Goal: Task Accomplishment & Management: Manage account settings

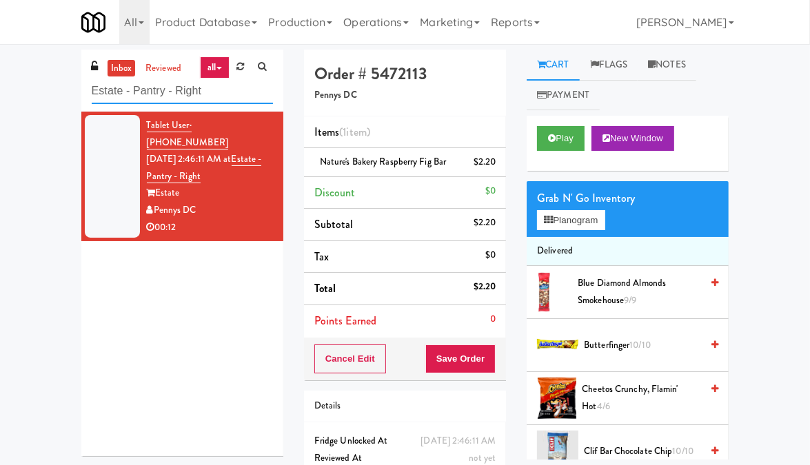
click at [147, 97] on input "Estate - Pantry - Right" at bounding box center [182, 91] width 181 height 25
paste input "Vertex - Combo Cooler - Middle"
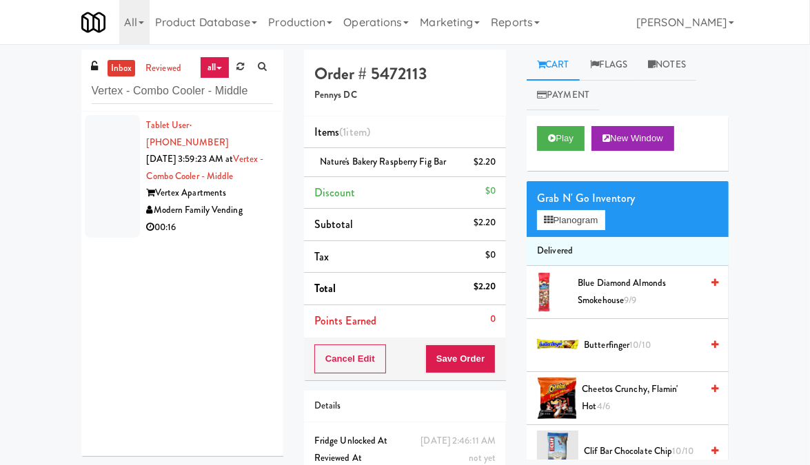
click at [244, 231] on div "00:16" at bounding box center [210, 227] width 126 height 17
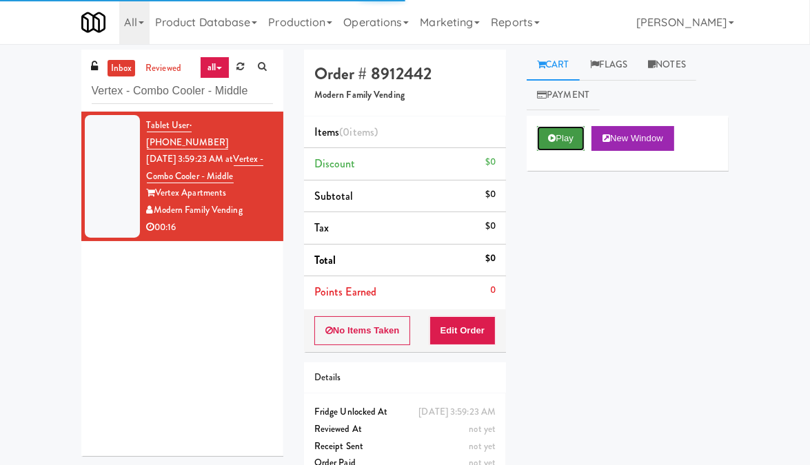
click at [562, 136] on button "Play" at bounding box center [561, 138] width 48 height 25
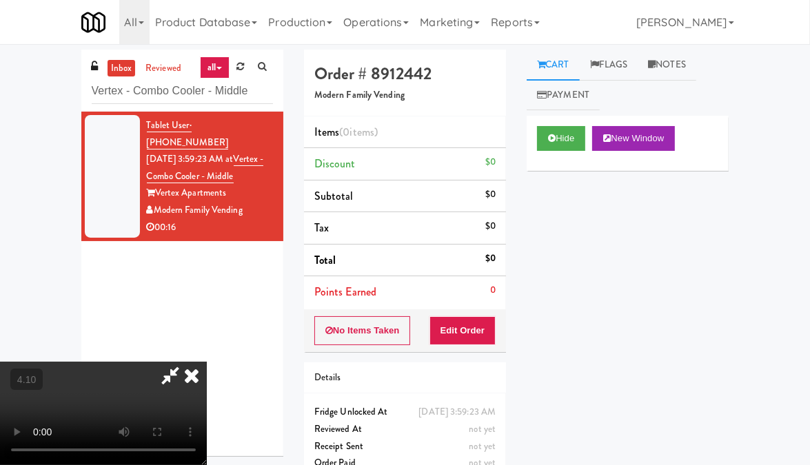
click at [207, 362] on video at bounding box center [103, 413] width 207 height 103
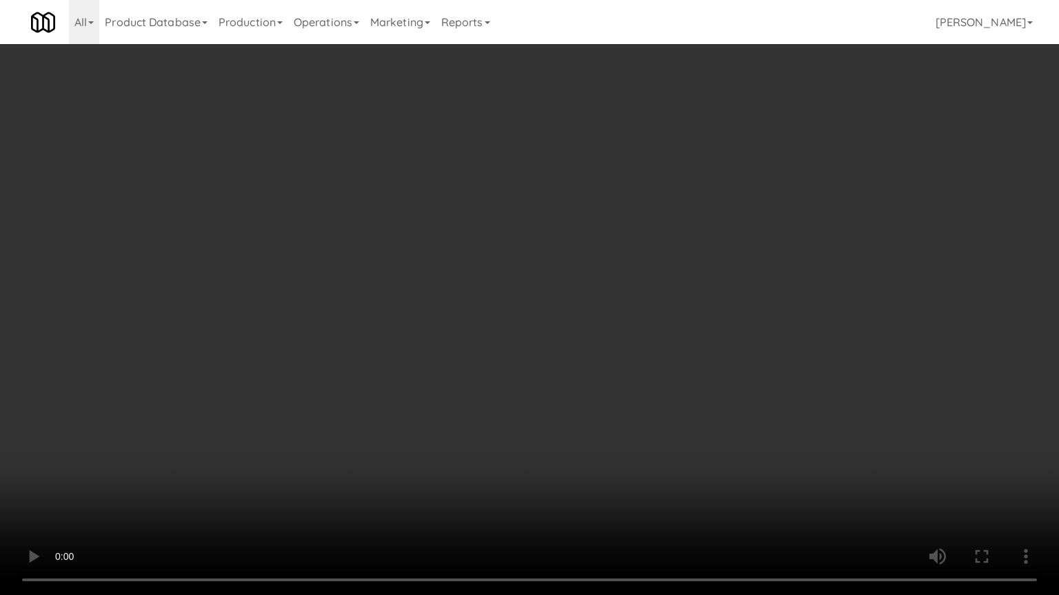
click at [493, 332] on video at bounding box center [529, 297] width 1059 height 595
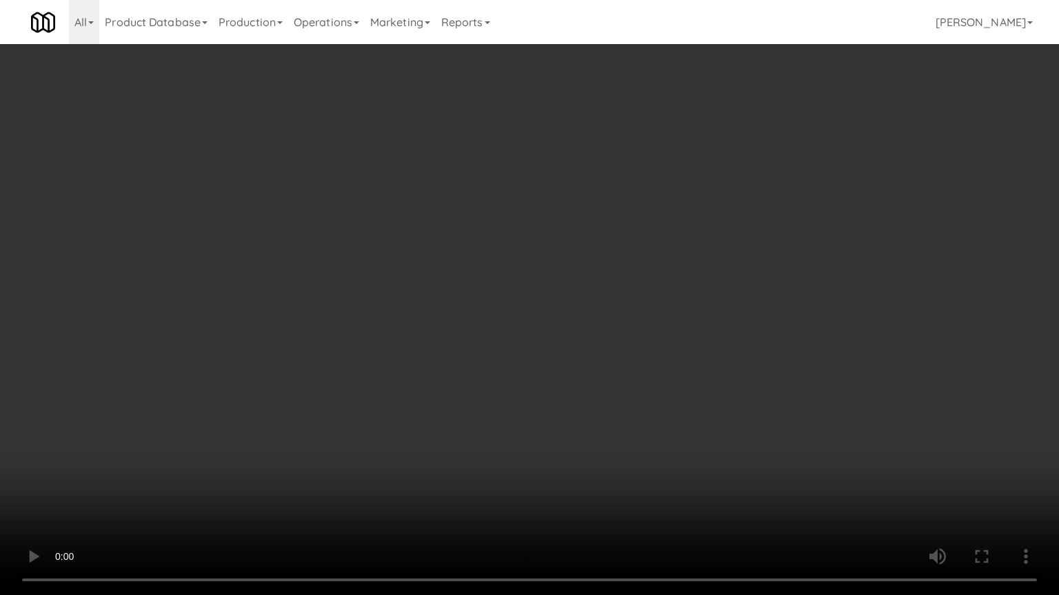
click at [493, 332] on video at bounding box center [529, 297] width 1059 height 595
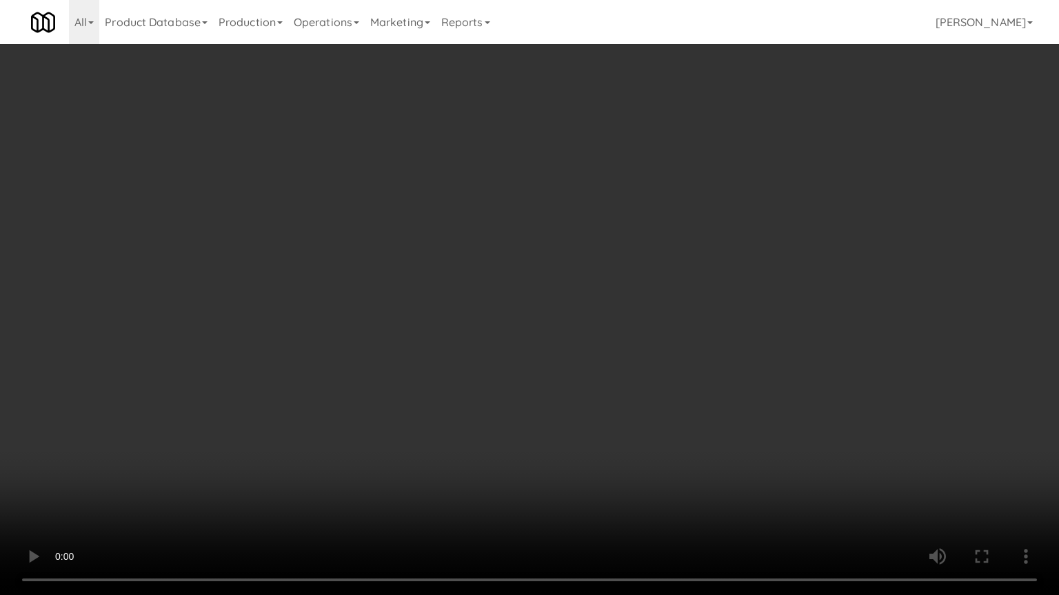
click at [493, 332] on video at bounding box center [529, 297] width 1059 height 595
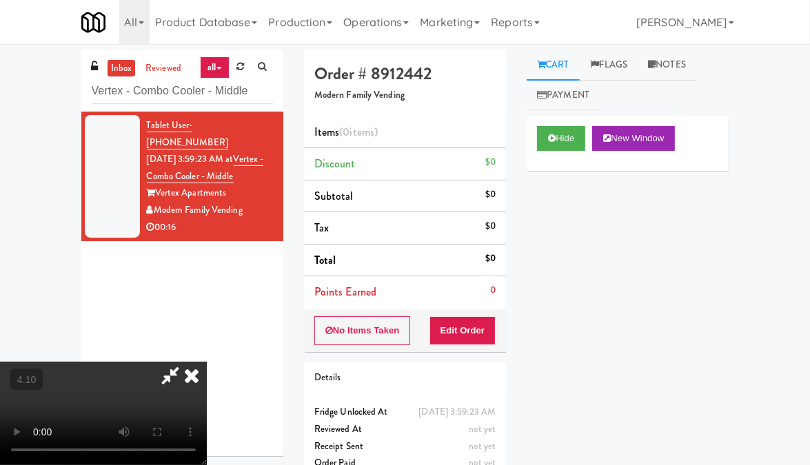
click at [207, 362] on icon at bounding box center [191, 376] width 30 height 28
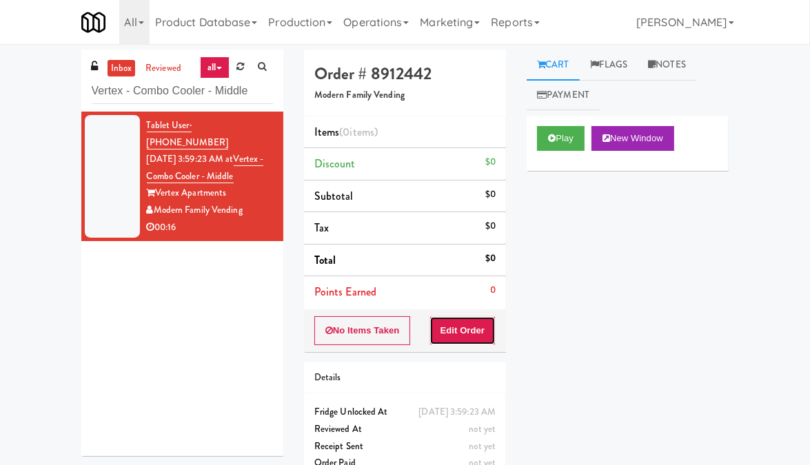
click at [453, 336] on button "Edit Order" at bounding box center [462, 330] width 67 height 29
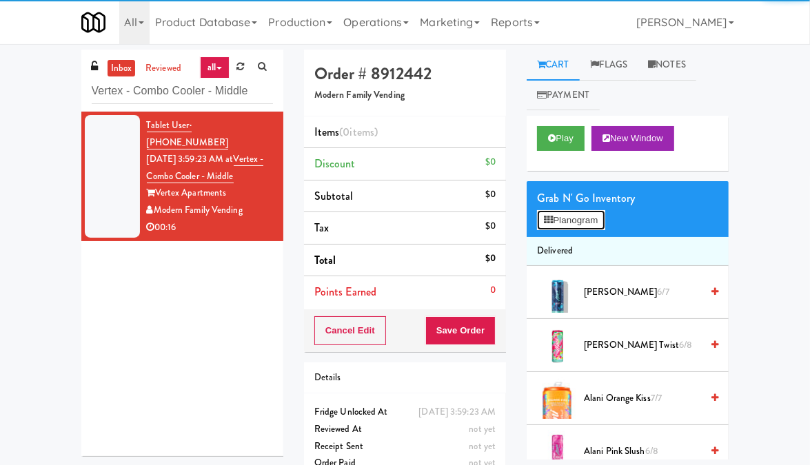
click at [593, 228] on button "Planogram" at bounding box center [571, 220] width 68 height 21
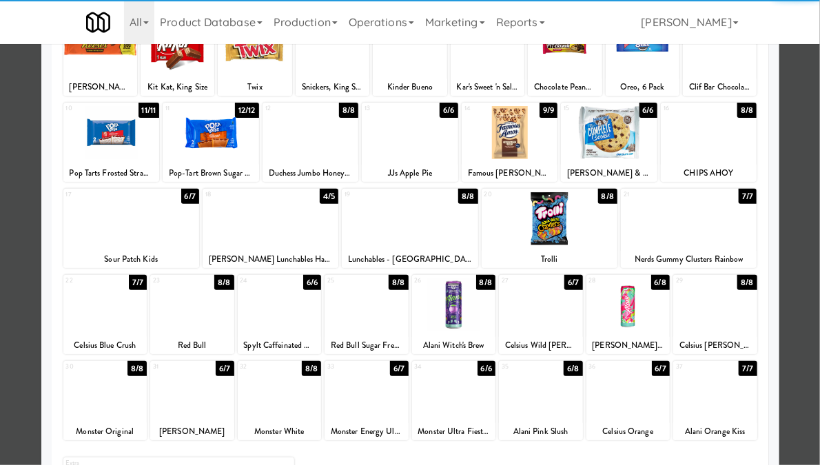
scroll to position [138, 0]
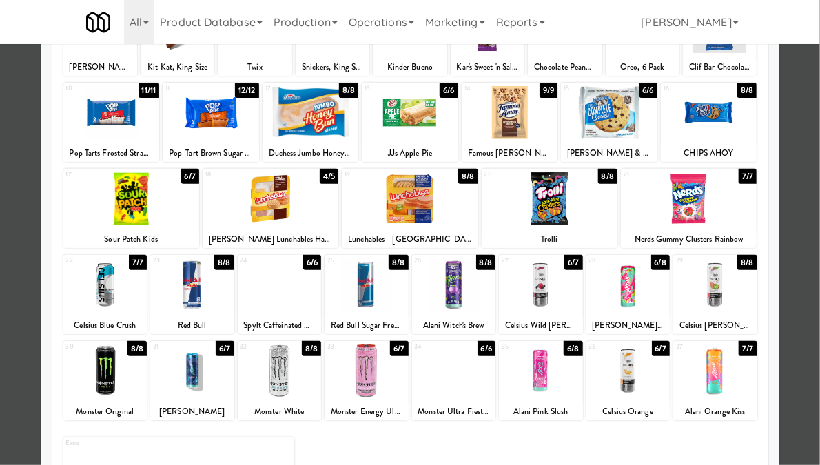
click at [116, 218] on div at bounding box center [131, 198] width 136 height 53
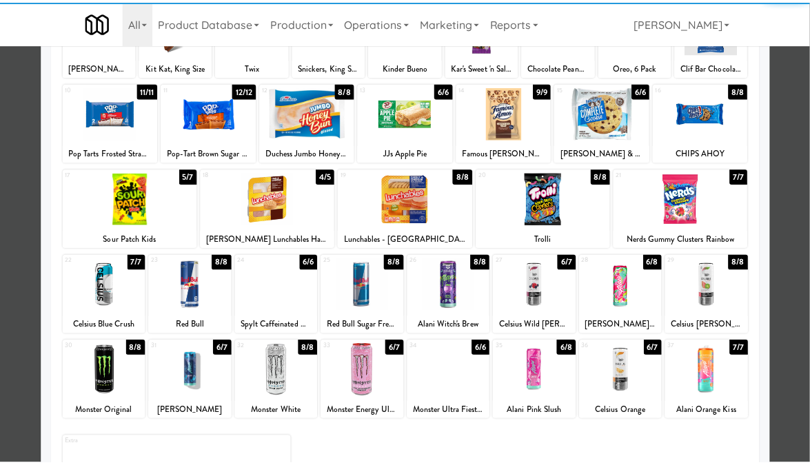
scroll to position [0, 0]
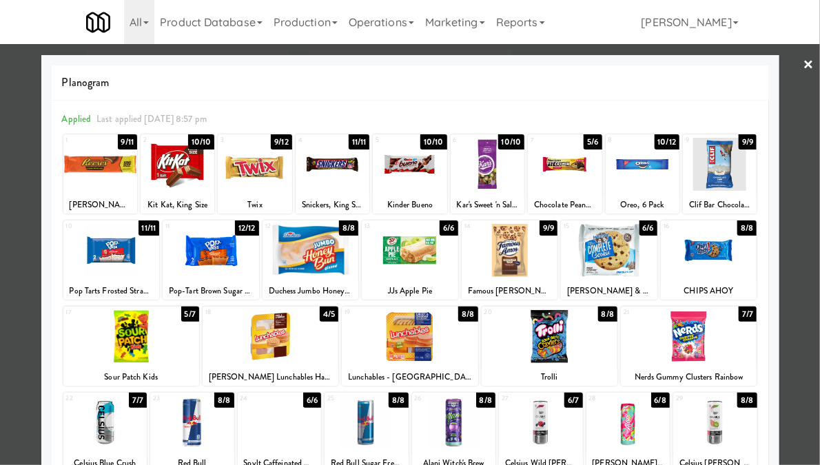
click at [804, 59] on link "×" at bounding box center [809, 65] width 11 height 43
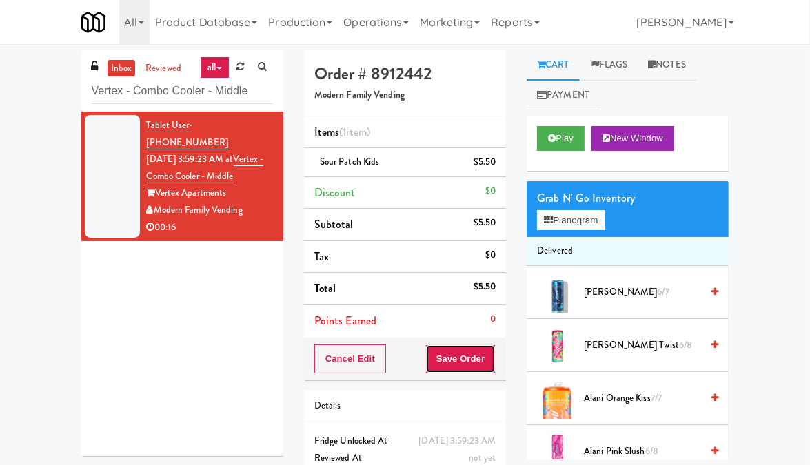
click at [482, 356] on button "Save Order" at bounding box center [460, 359] width 70 height 29
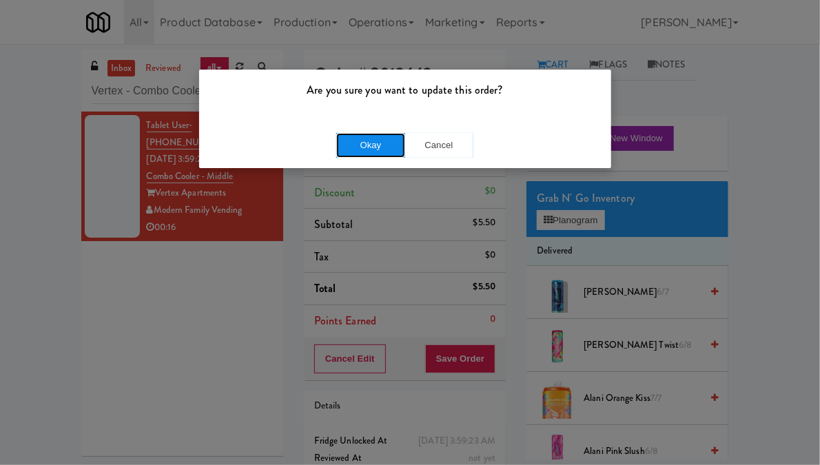
click at [355, 144] on button "Okay" at bounding box center [370, 145] width 69 height 25
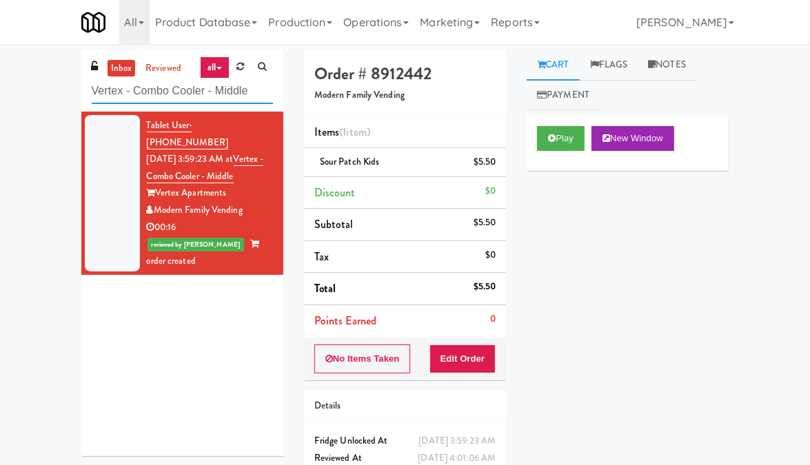
click at [175, 91] on input "Vertex - Combo Cooler - Middle" at bounding box center [182, 91] width 181 height 25
paste input "[GEOGRAPHIC_DATA] - Trillium Health"
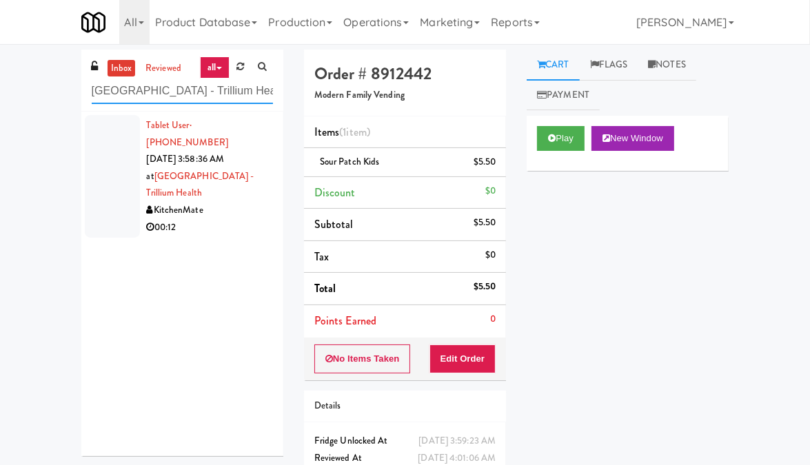
click at [155, 94] on input "[GEOGRAPHIC_DATA] - Trillium Health" at bounding box center [182, 91] width 181 height 25
paste input "The Legacy at [GEOGRAPHIC_DATA] Ambient"
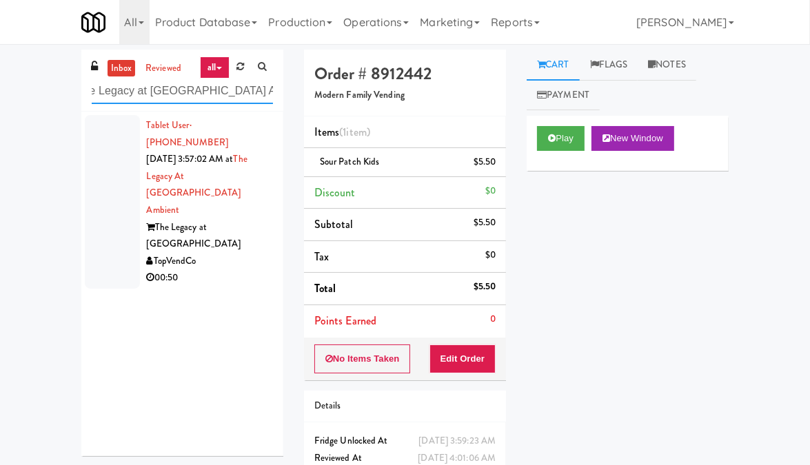
type input "The Legacy at [GEOGRAPHIC_DATA] Ambient"
click at [259, 269] on div "00:50" at bounding box center [210, 277] width 126 height 17
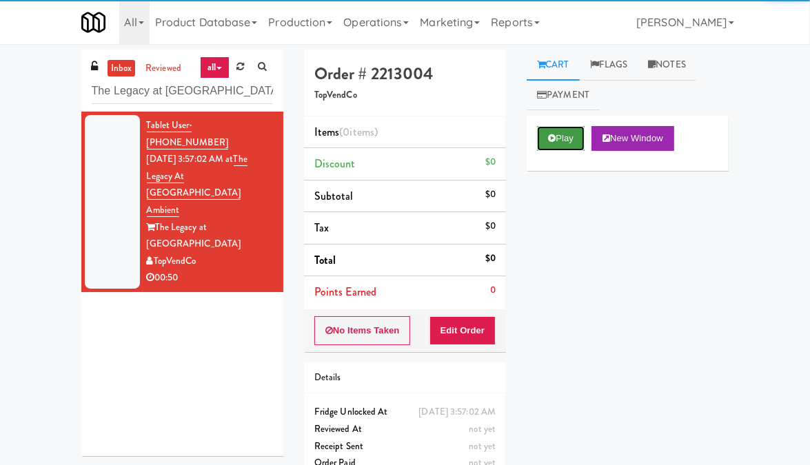
click at [571, 141] on button "Play" at bounding box center [561, 138] width 48 height 25
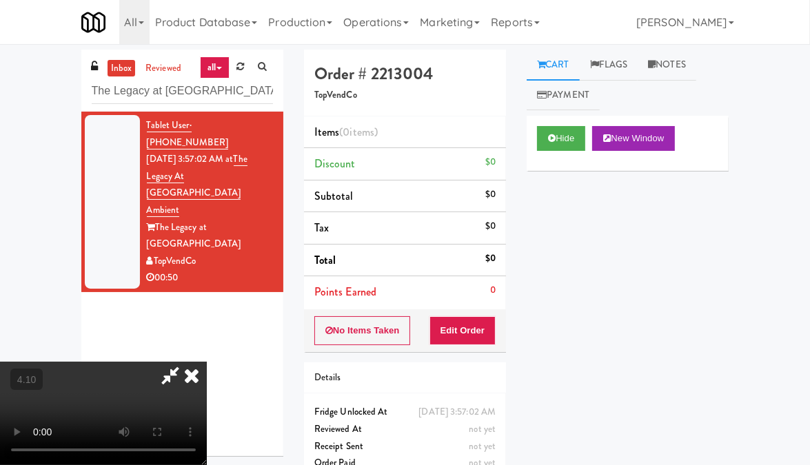
click at [152, 362] on video at bounding box center [103, 413] width 207 height 103
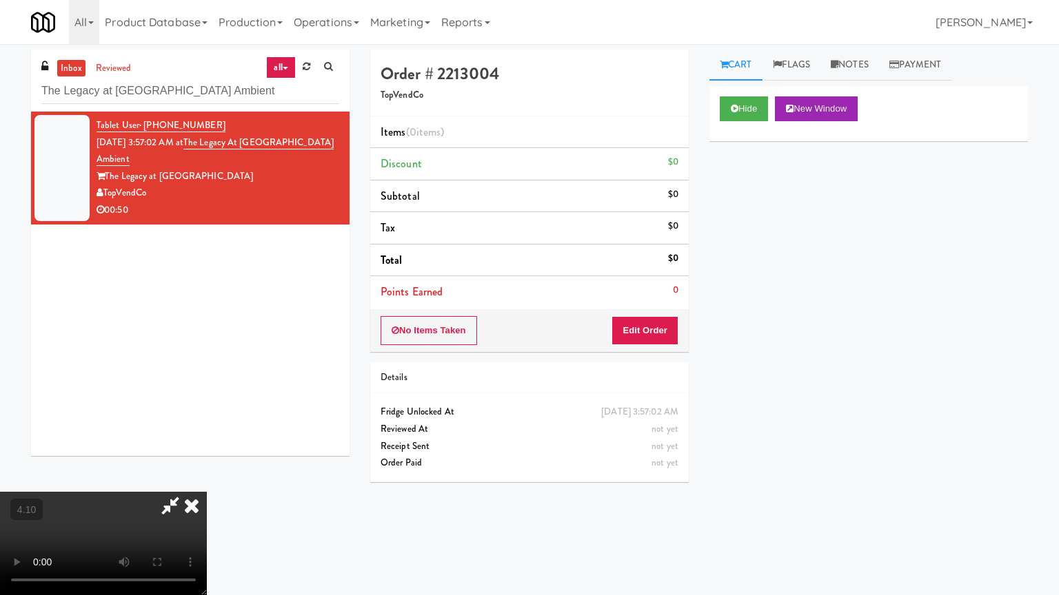
click at [207, 465] on video at bounding box center [103, 543] width 207 height 103
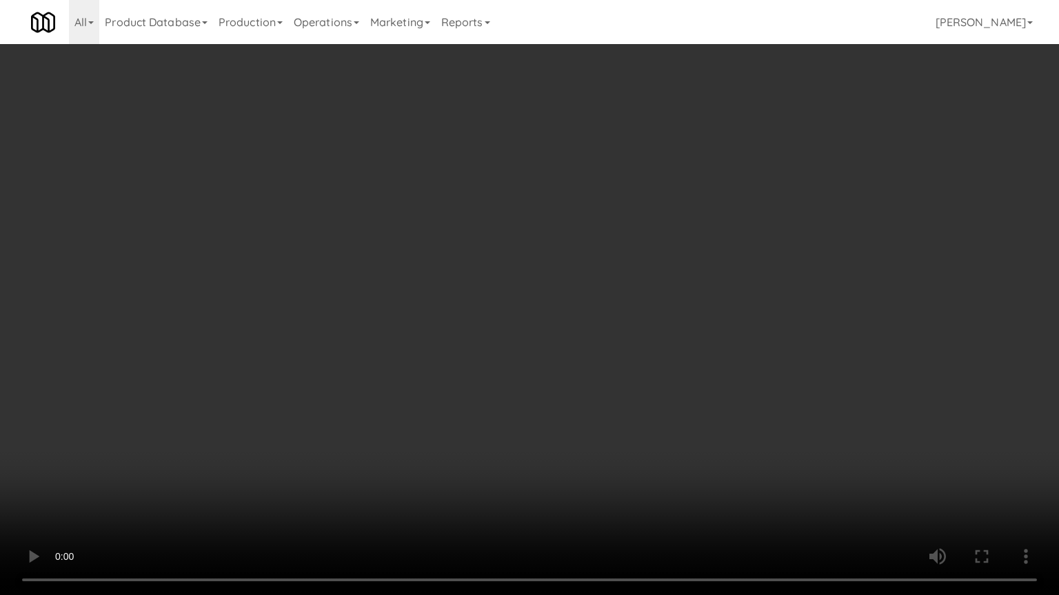
click at [347, 327] on video at bounding box center [529, 297] width 1059 height 595
click at [355, 320] on video at bounding box center [529, 297] width 1059 height 595
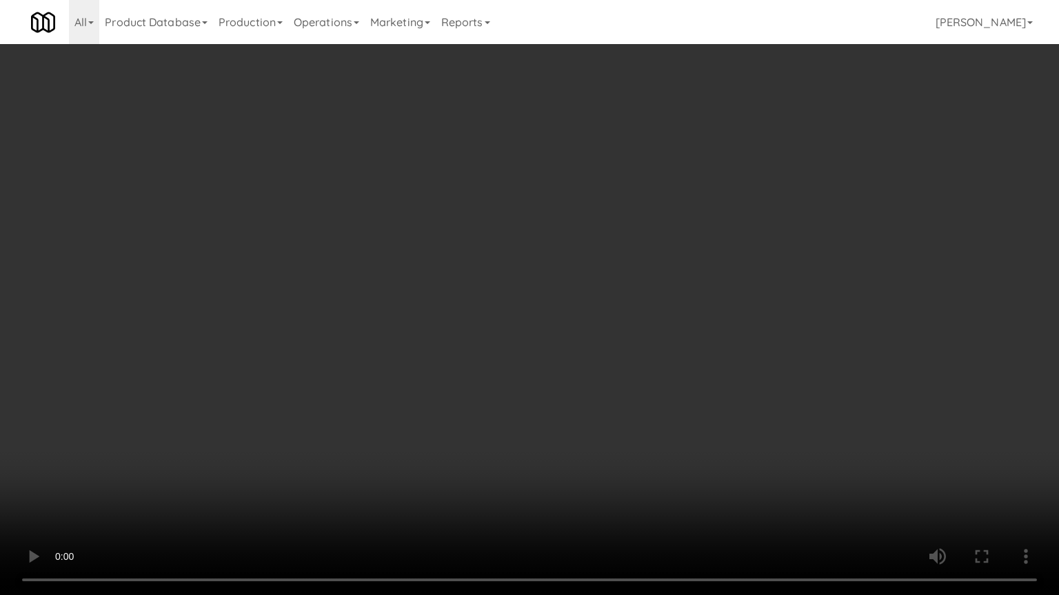
click at [355, 320] on video at bounding box center [529, 297] width 1059 height 595
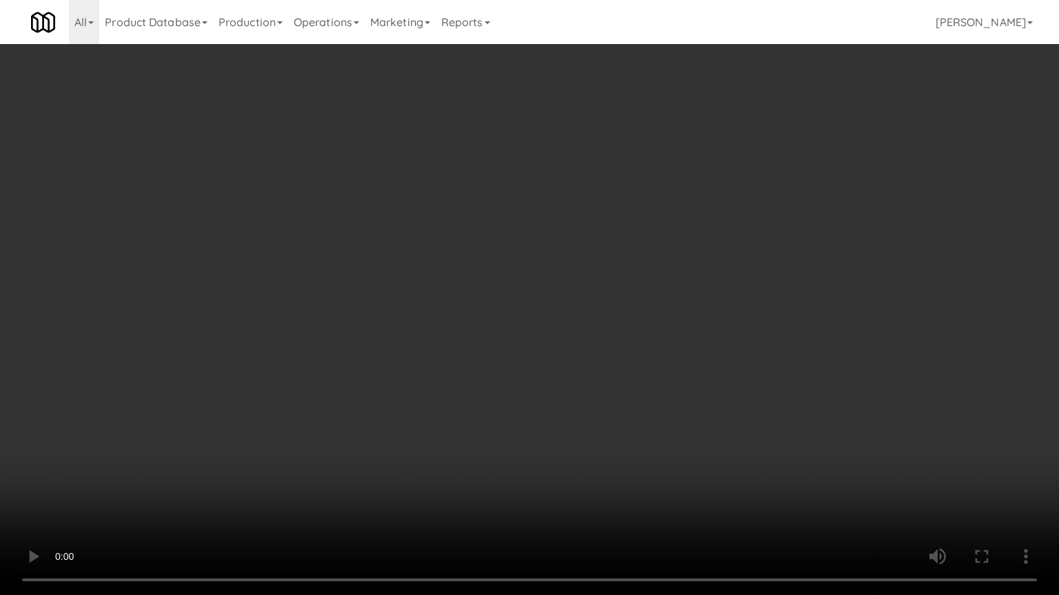
click at [355, 320] on video at bounding box center [529, 297] width 1059 height 595
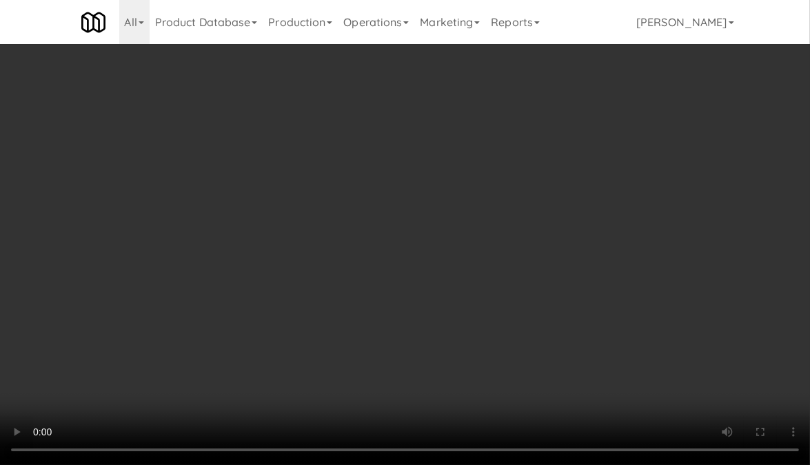
click at [323, 206] on video at bounding box center [405, 232] width 810 height 465
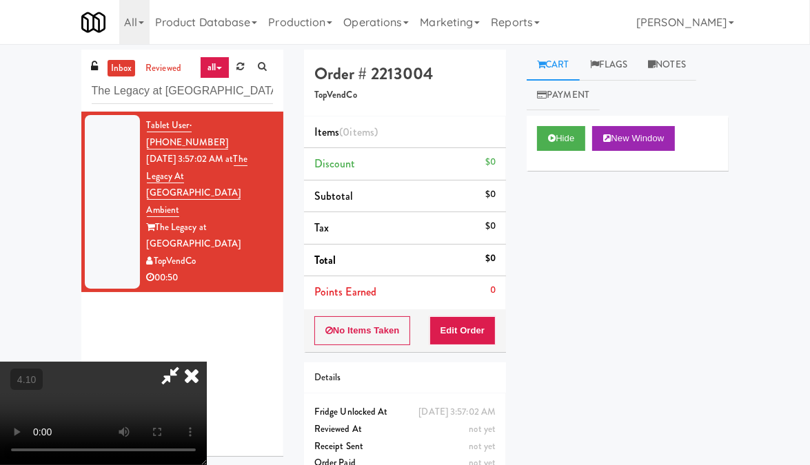
click at [207, 362] on video at bounding box center [103, 413] width 207 height 103
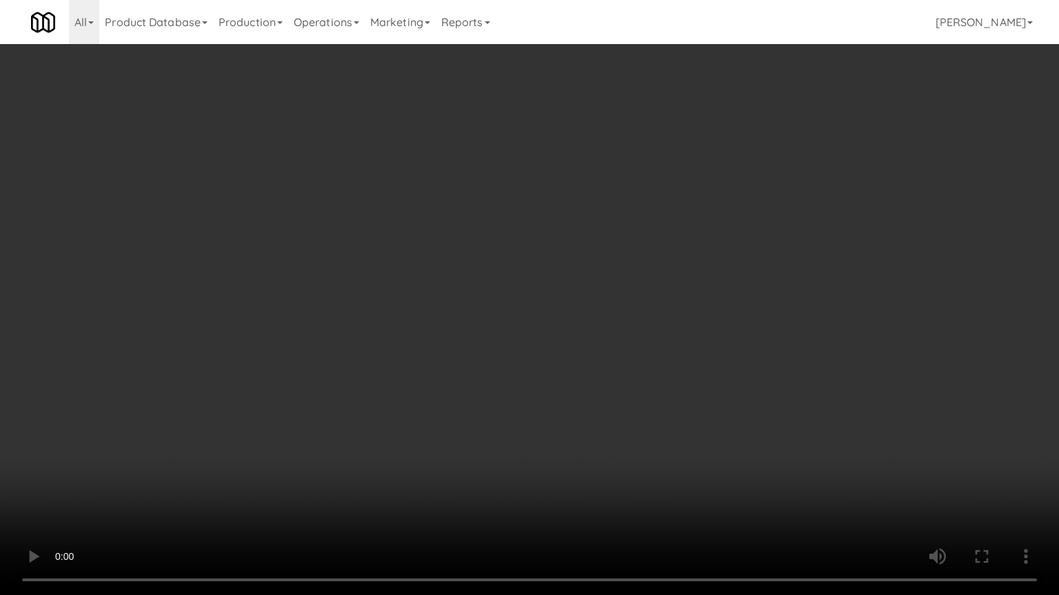
click at [493, 363] on video at bounding box center [529, 297] width 1059 height 595
click at [622, 378] on video at bounding box center [529, 297] width 1059 height 595
click at [624, 375] on video at bounding box center [529, 297] width 1059 height 595
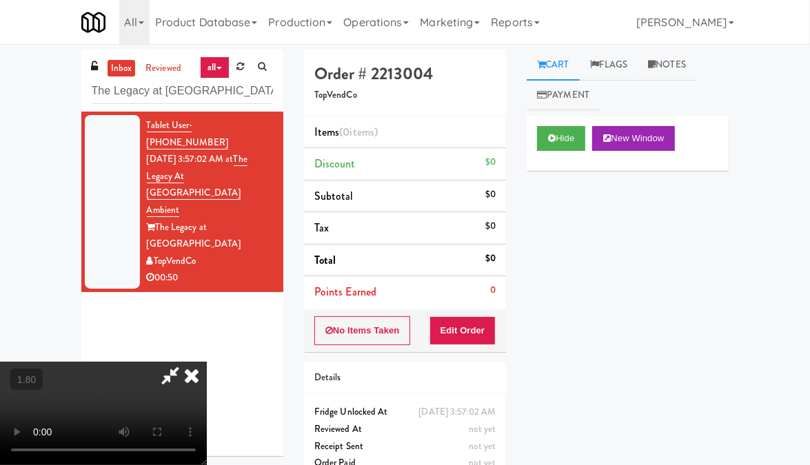
click at [207, 362] on icon at bounding box center [191, 376] width 30 height 28
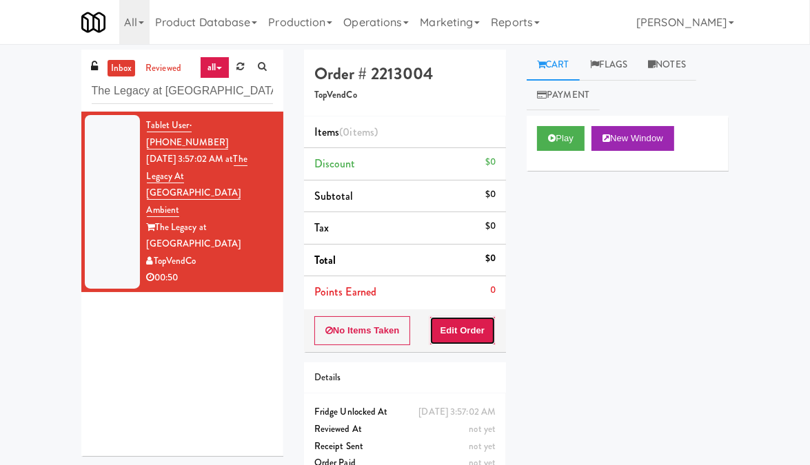
click at [469, 335] on button "Edit Order" at bounding box center [462, 330] width 67 height 29
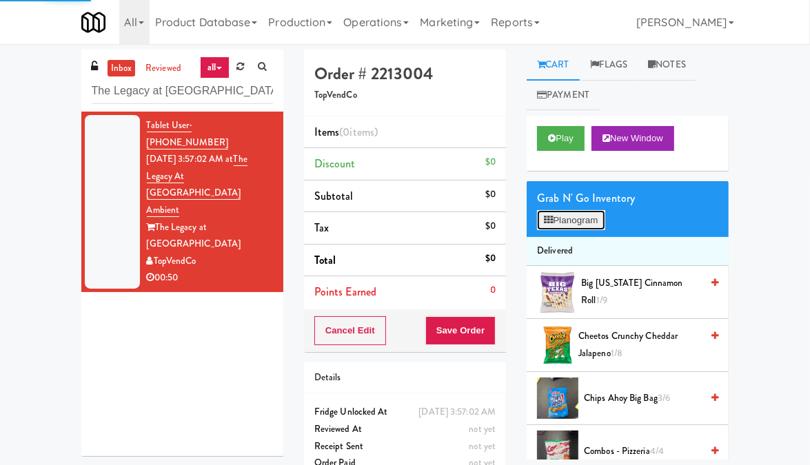
click at [557, 220] on button "Planogram" at bounding box center [571, 220] width 68 height 21
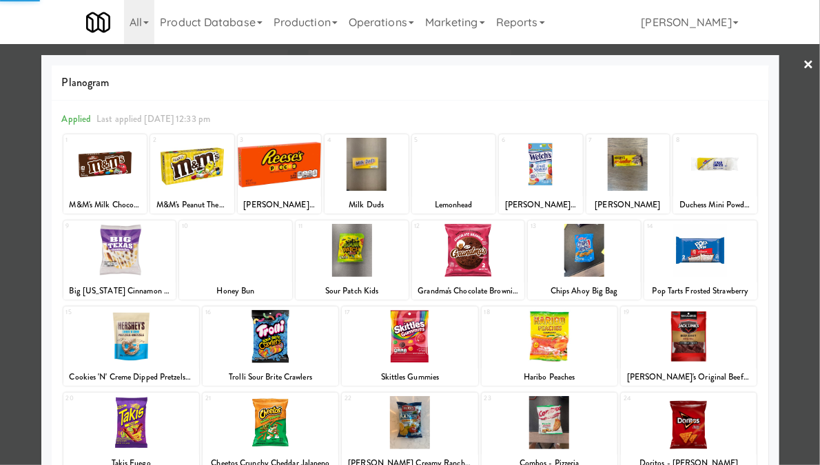
scroll to position [69, 0]
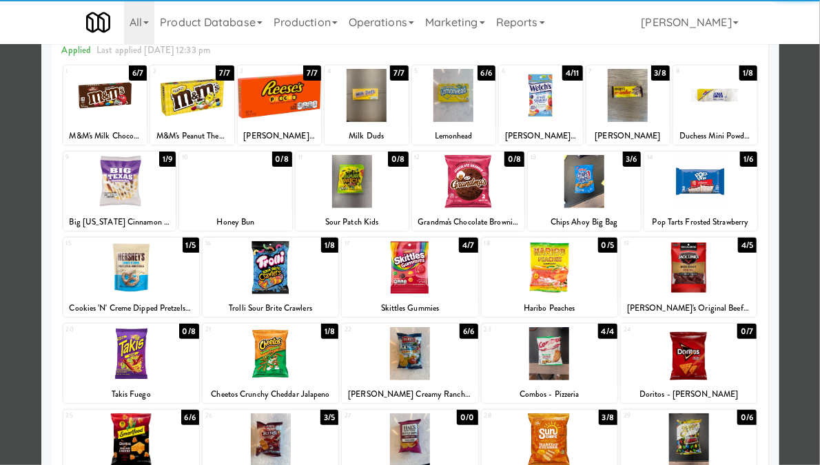
click at [237, 351] on div at bounding box center [271, 353] width 136 height 53
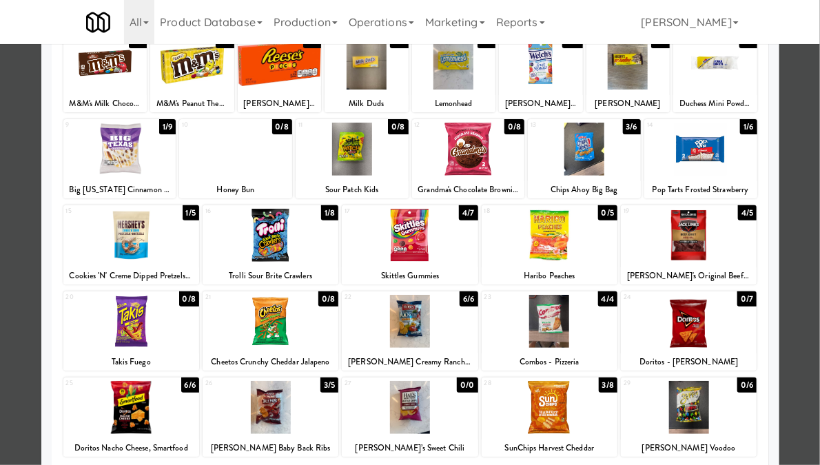
scroll to position [207, 0]
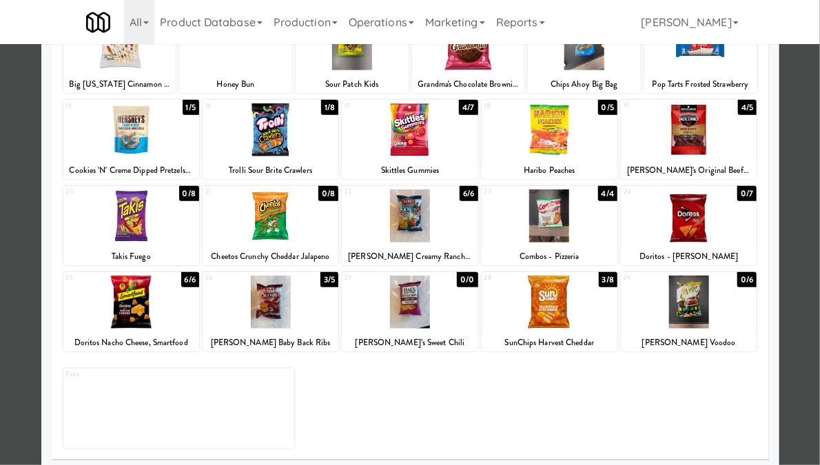
click at [300, 212] on div at bounding box center [271, 216] width 136 height 53
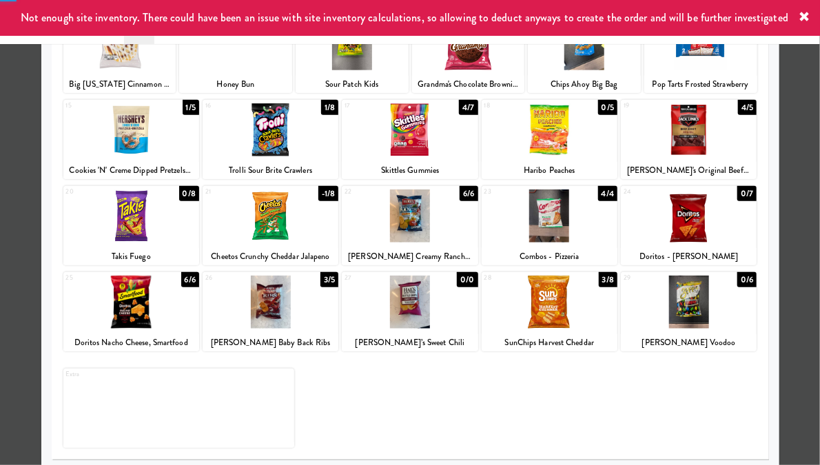
scroll to position [0, 0]
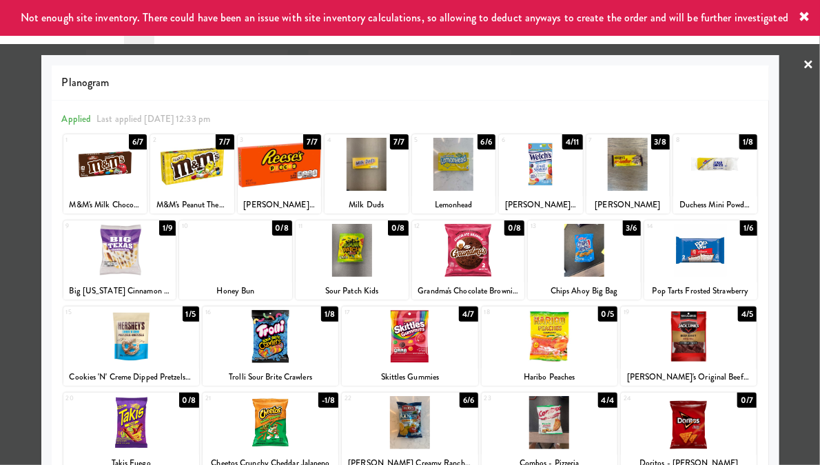
click at [804, 61] on link "×" at bounding box center [809, 65] width 11 height 43
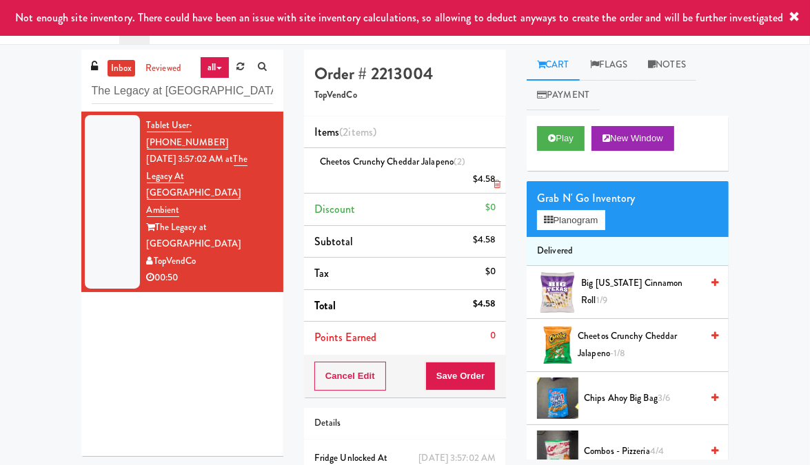
click at [494, 183] on icon at bounding box center [496, 184] width 7 height 9
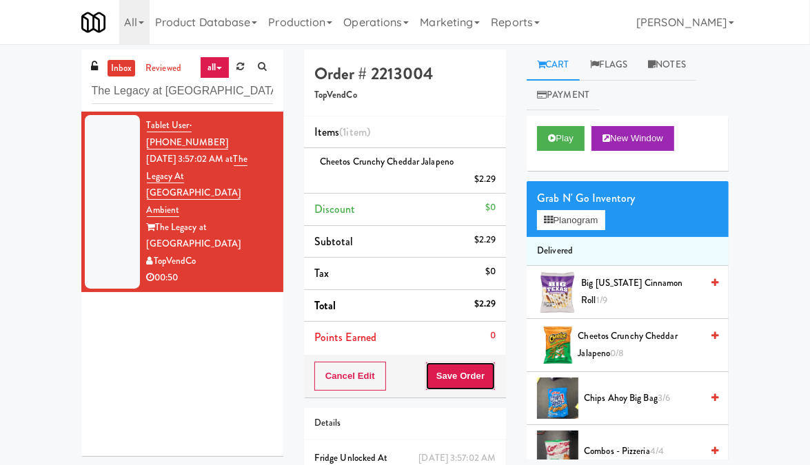
click at [469, 385] on button "Save Order" at bounding box center [460, 376] width 70 height 29
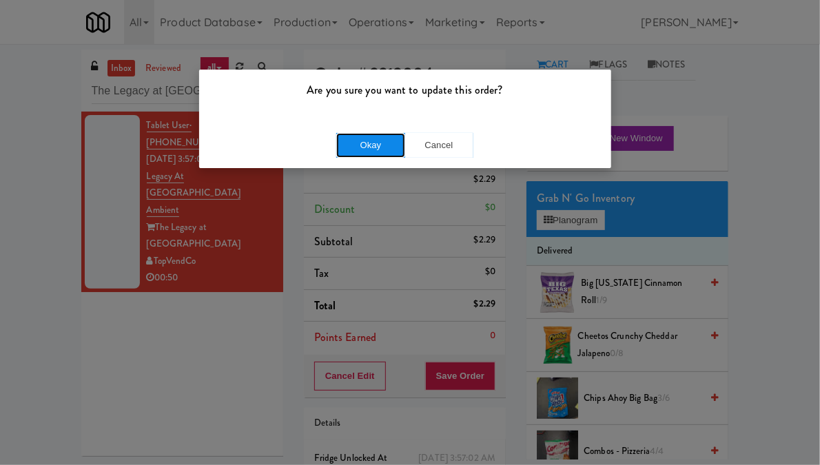
click at [370, 150] on button "Okay" at bounding box center [370, 145] width 69 height 25
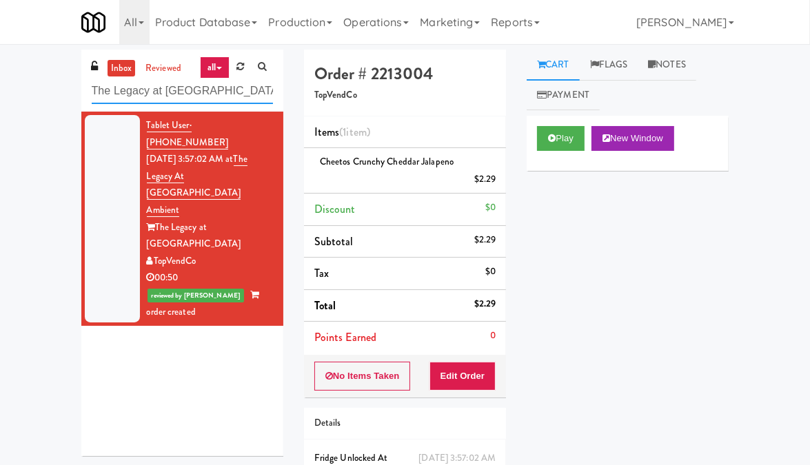
click at [153, 101] on input "The Legacy at [GEOGRAPHIC_DATA] Ambient" at bounding box center [182, 91] width 181 height 25
paste input "La Plaza - Pantry Mid"
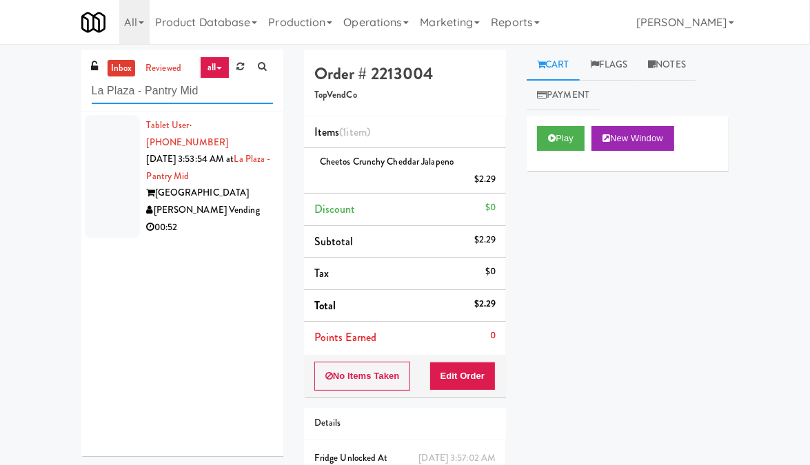
type input "La Plaza - Pantry Mid"
click at [247, 219] on div "00:52" at bounding box center [210, 227] width 126 height 17
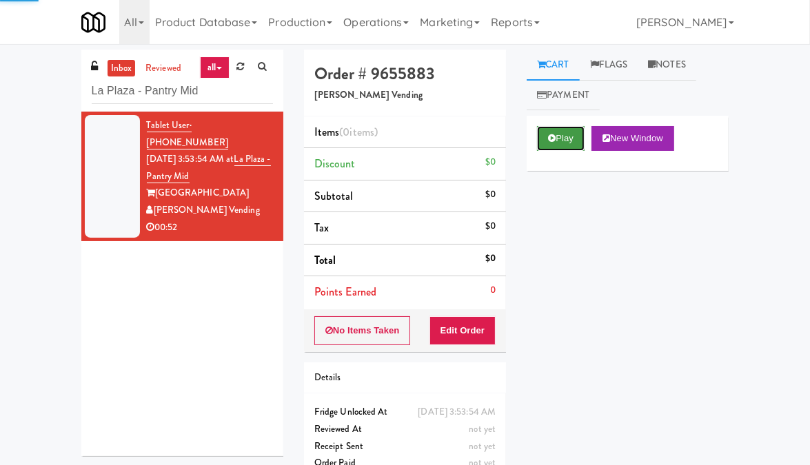
click at [576, 141] on button "Play" at bounding box center [561, 138] width 48 height 25
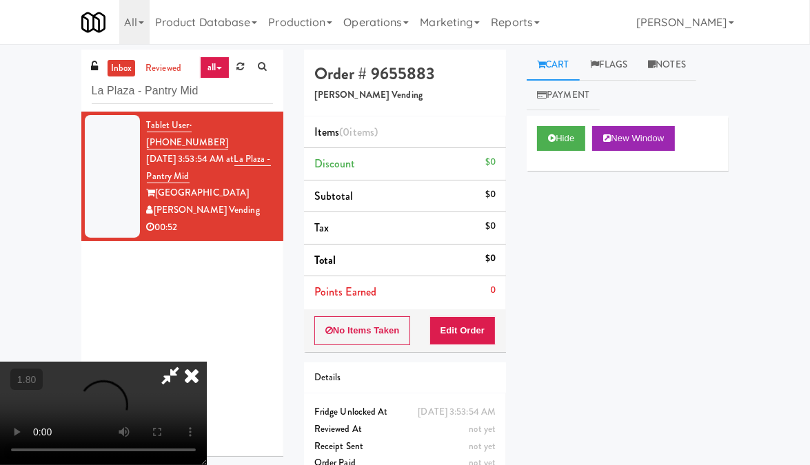
click at [176, 362] on video at bounding box center [103, 413] width 207 height 103
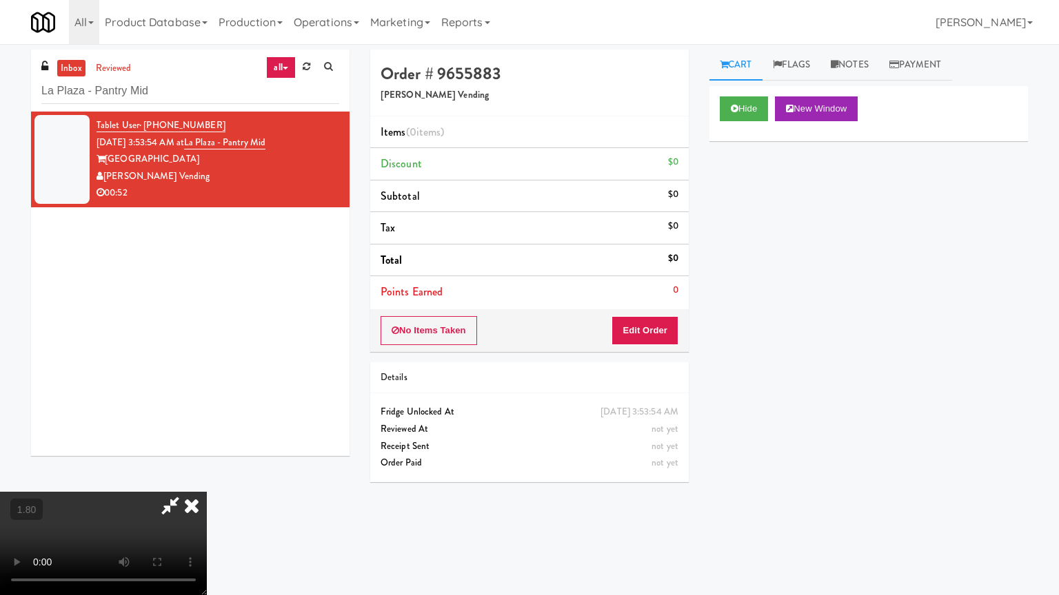
click at [207, 465] on video at bounding box center [103, 543] width 207 height 103
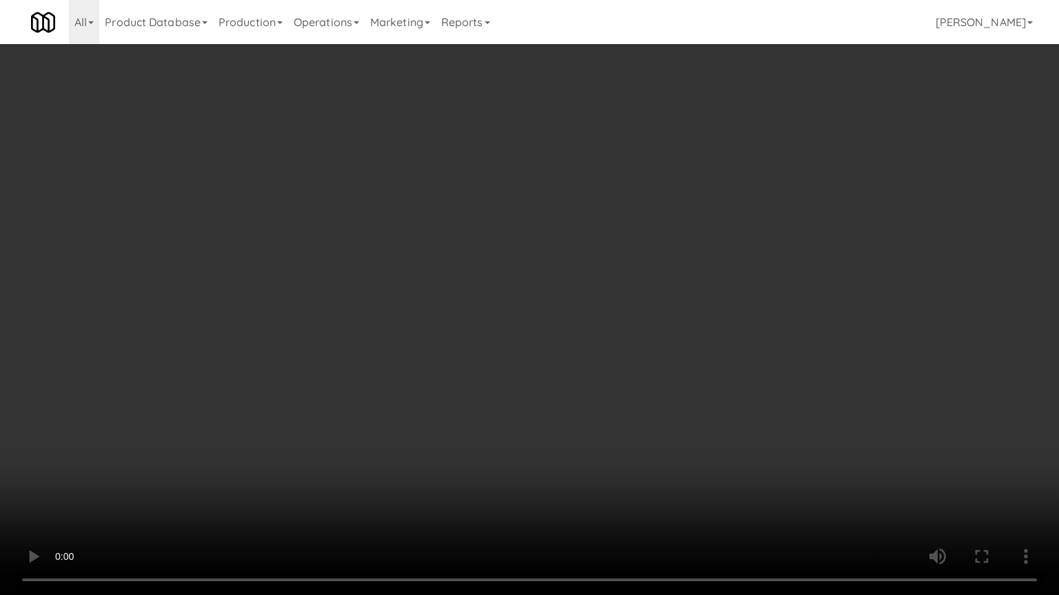
click at [607, 234] on video at bounding box center [529, 297] width 1059 height 595
click at [621, 214] on video at bounding box center [529, 297] width 1059 height 595
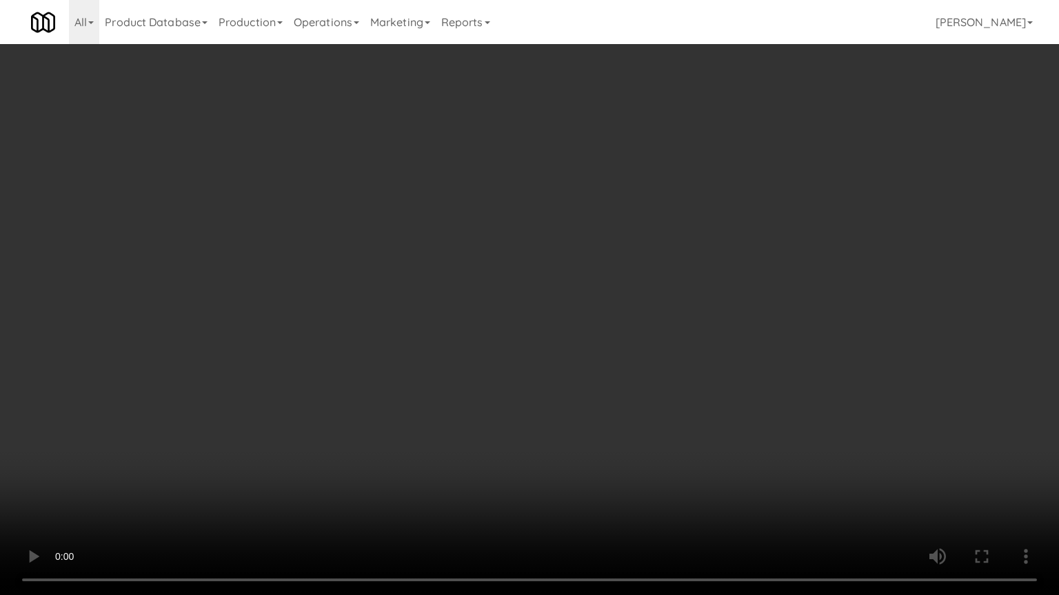
click at [621, 214] on video at bounding box center [529, 297] width 1059 height 595
click at [506, 292] on video at bounding box center [529, 297] width 1059 height 595
click at [504, 272] on video at bounding box center [529, 297] width 1059 height 595
click at [533, 292] on video at bounding box center [529, 297] width 1059 height 595
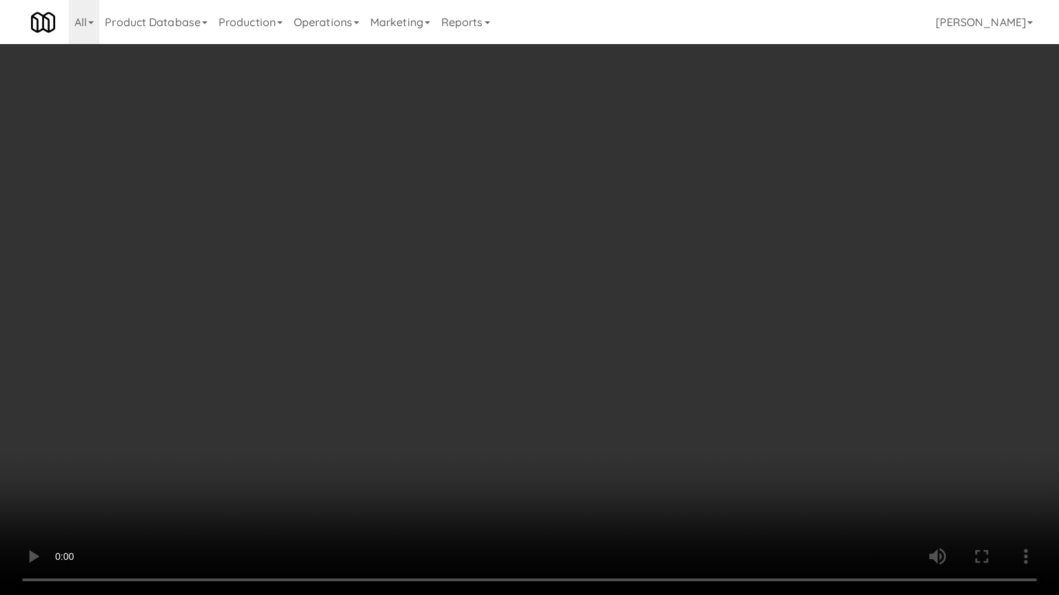
click at [538, 331] on video at bounding box center [529, 297] width 1059 height 595
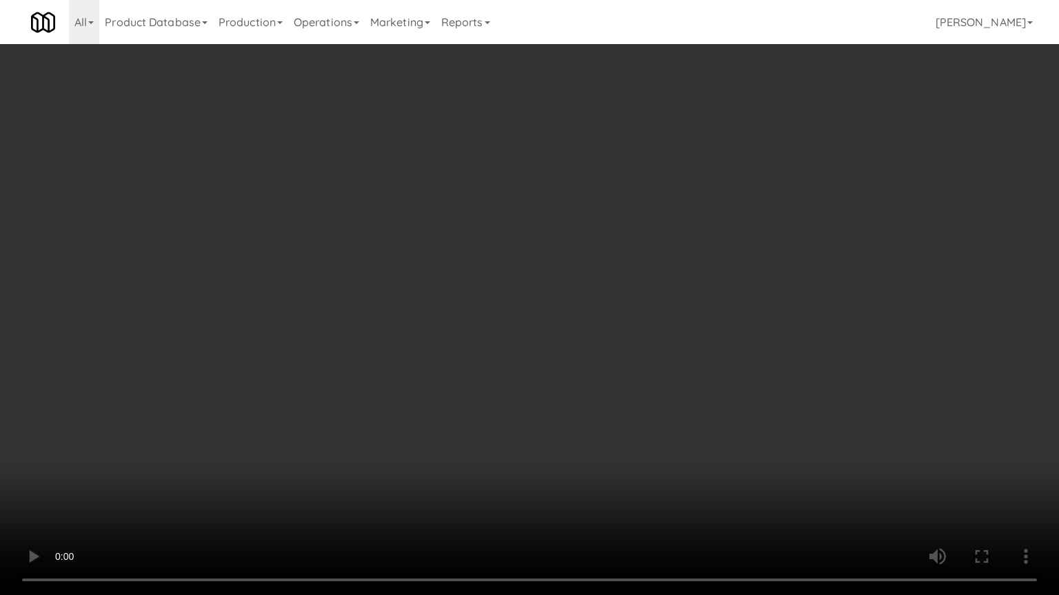
click at [538, 331] on video at bounding box center [529, 297] width 1059 height 595
click at [595, 309] on video at bounding box center [529, 297] width 1059 height 595
click at [555, 449] on video at bounding box center [529, 297] width 1059 height 595
click at [556, 436] on video at bounding box center [529, 297] width 1059 height 595
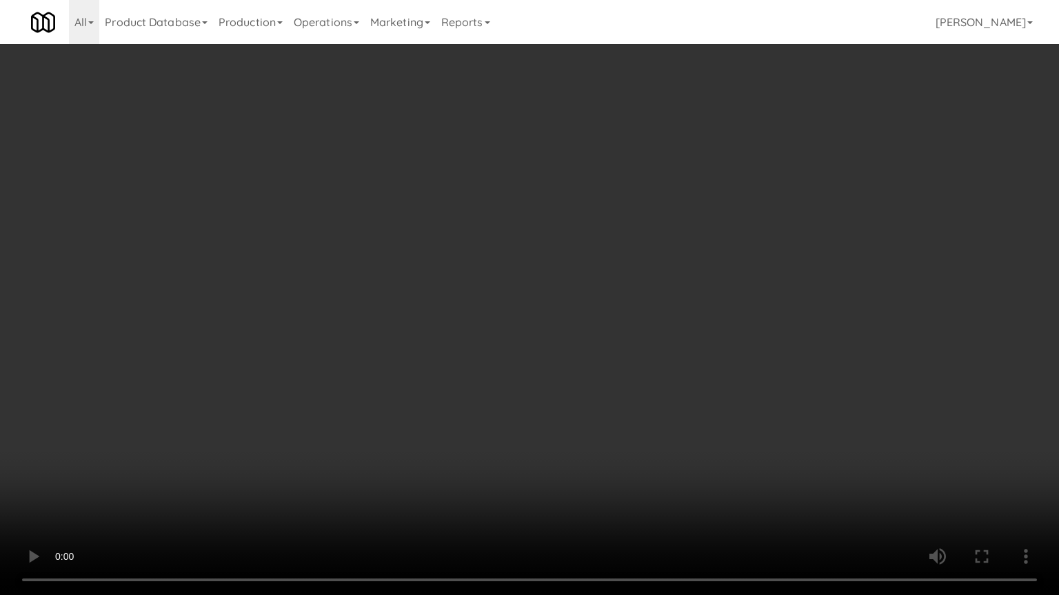
click at [556, 436] on video at bounding box center [529, 297] width 1059 height 595
click at [595, 410] on video at bounding box center [529, 297] width 1059 height 595
click at [666, 233] on video at bounding box center [529, 297] width 1059 height 595
click at [575, 248] on video at bounding box center [529, 297] width 1059 height 595
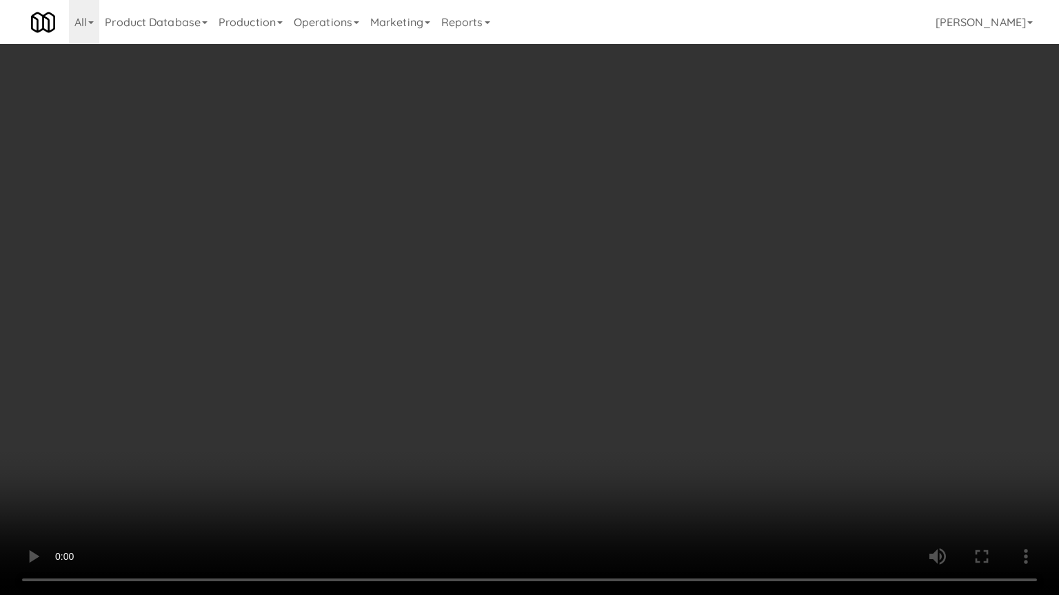
click at [575, 248] on video at bounding box center [529, 297] width 1059 height 595
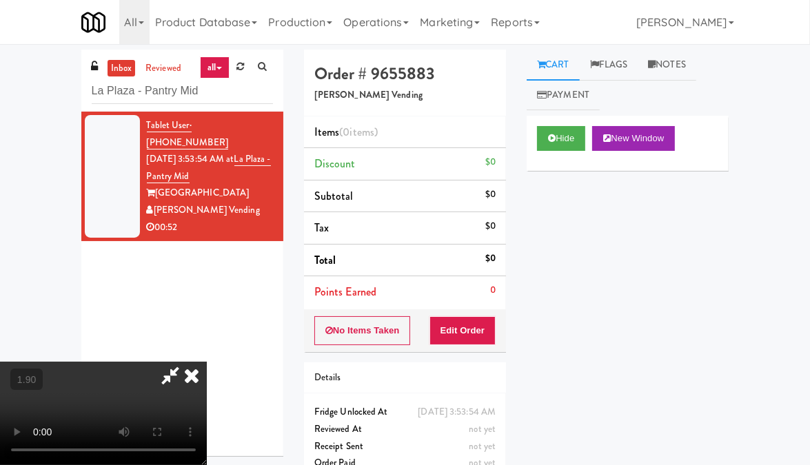
click at [207, 362] on icon at bounding box center [191, 376] width 30 height 28
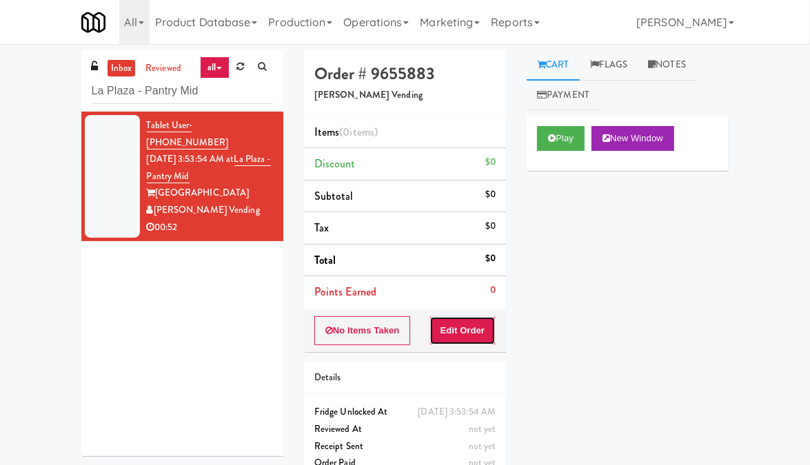
click at [466, 329] on button "Edit Order" at bounding box center [462, 330] width 67 height 29
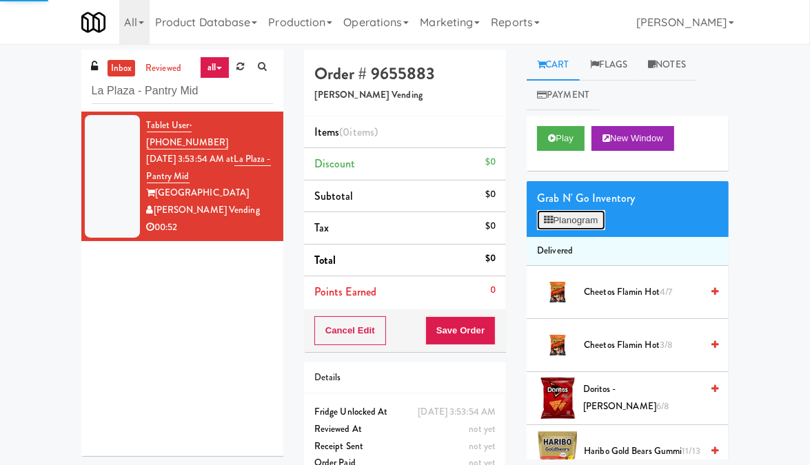
click at [581, 212] on button "Planogram" at bounding box center [571, 220] width 68 height 21
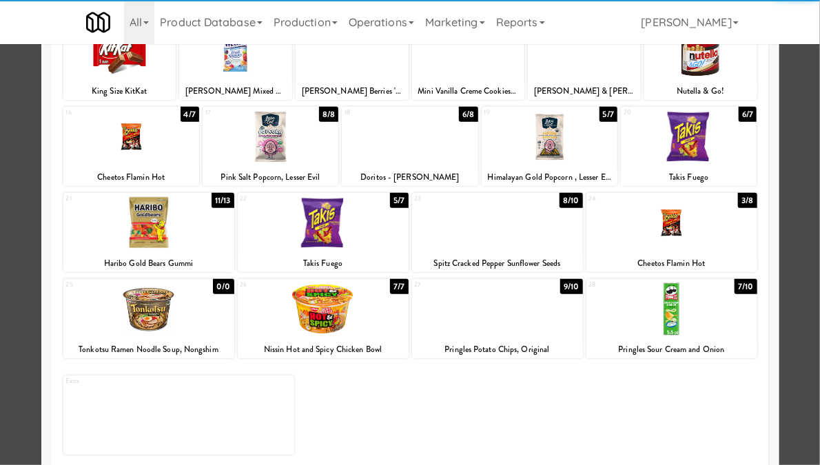
scroll to position [207, 0]
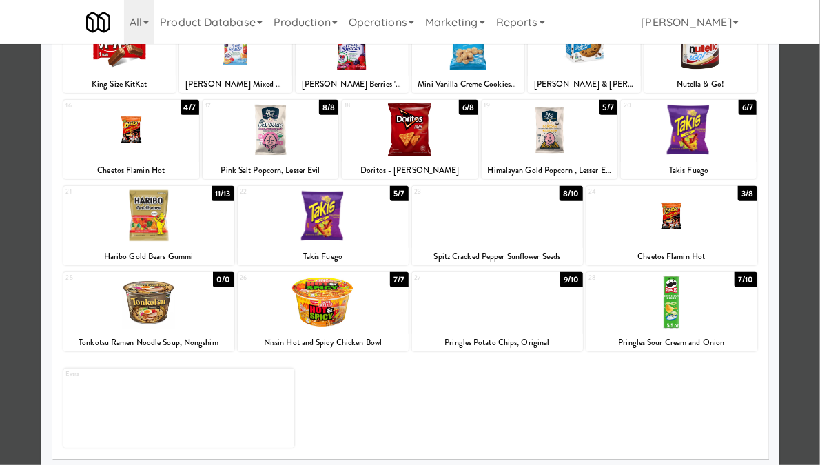
click at [339, 234] on div at bounding box center [323, 216] width 171 height 53
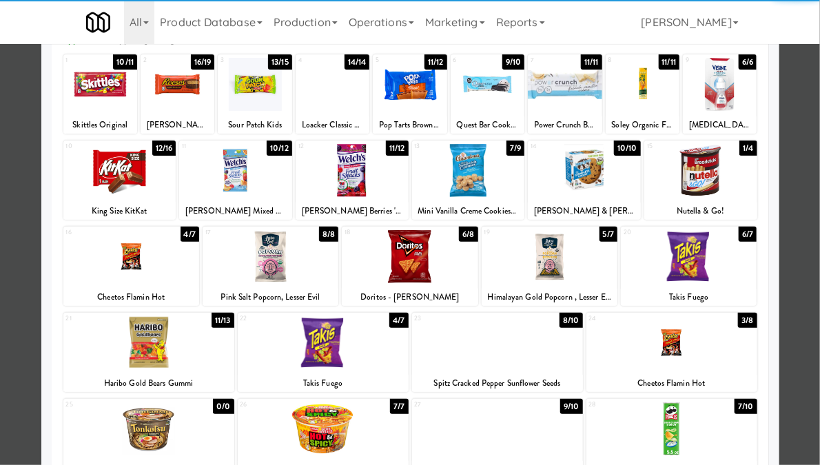
scroll to position [69, 0]
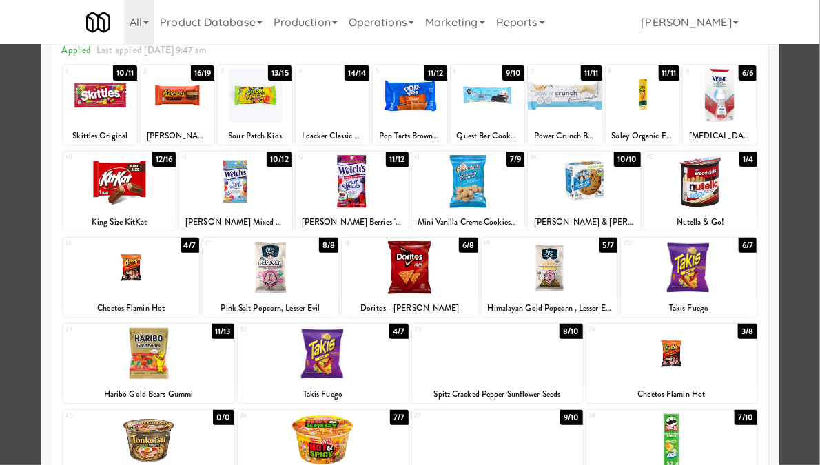
click at [117, 286] on div at bounding box center [131, 267] width 136 height 53
click at [116, 207] on div at bounding box center [119, 181] width 113 height 53
click at [187, 119] on div at bounding box center [178, 95] width 74 height 53
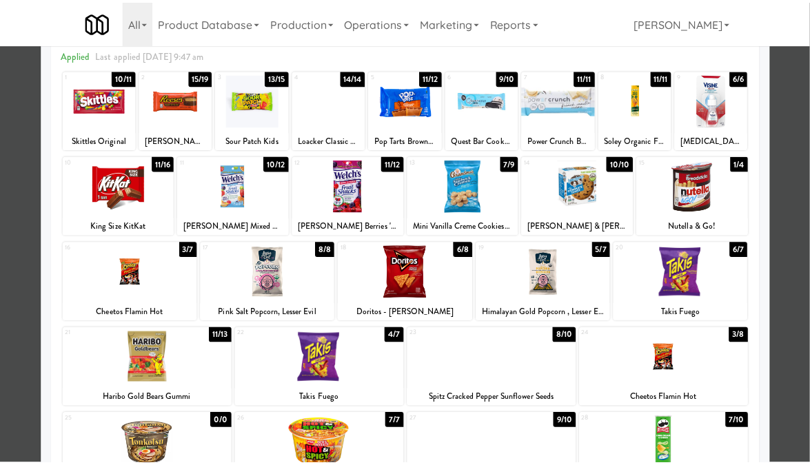
scroll to position [0, 0]
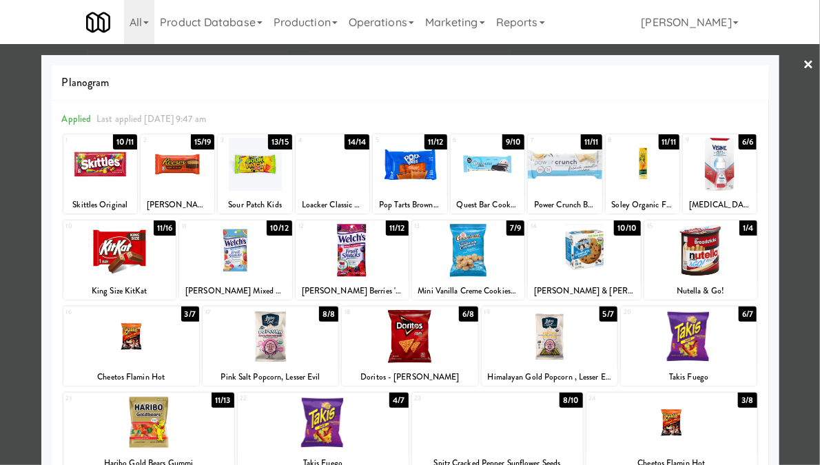
click at [804, 65] on link "×" at bounding box center [809, 65] width 11 height 43
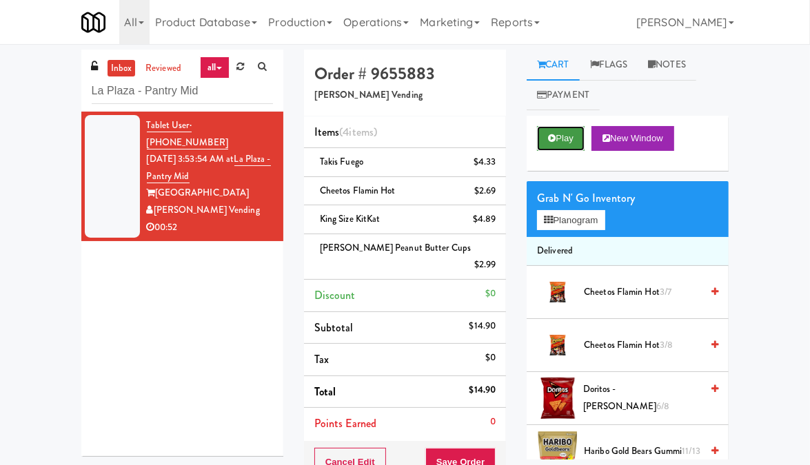
click at [564, 140] on button "Play" at bounding box center [561, 138] width 48 height 25
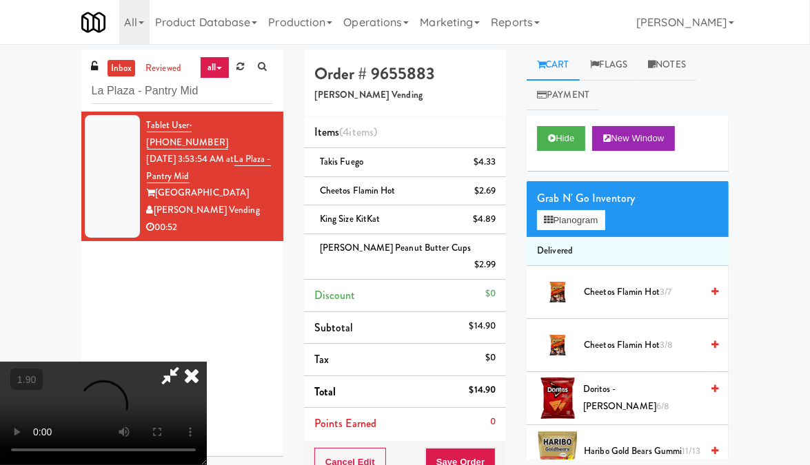
click at [207, 362] on video at bounding box center [103, 413] width 207 height 103
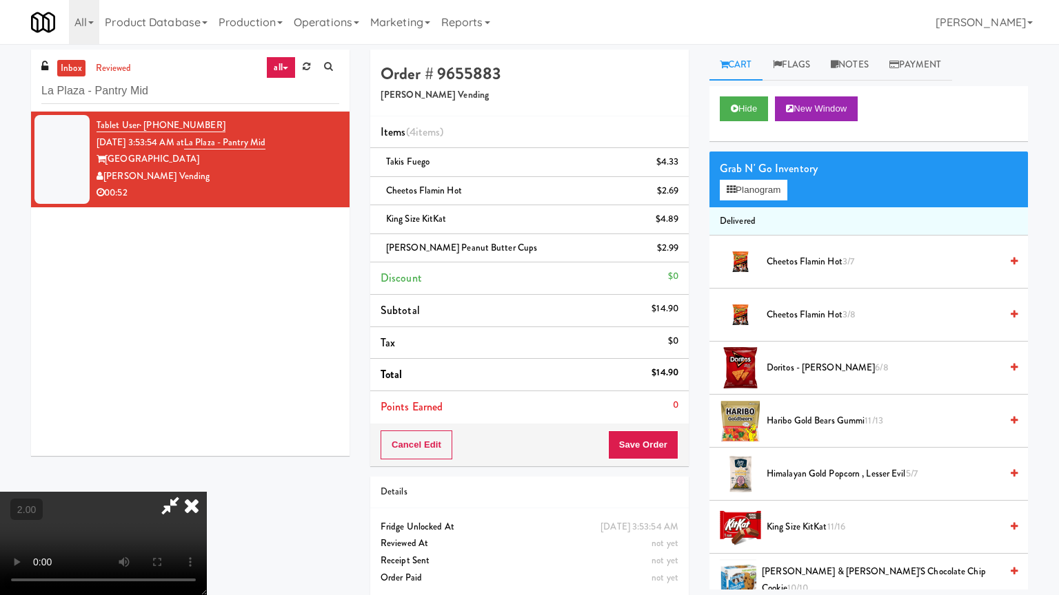
click at [207, 465] on video at bounding box center [103, 543] width 207 height 103
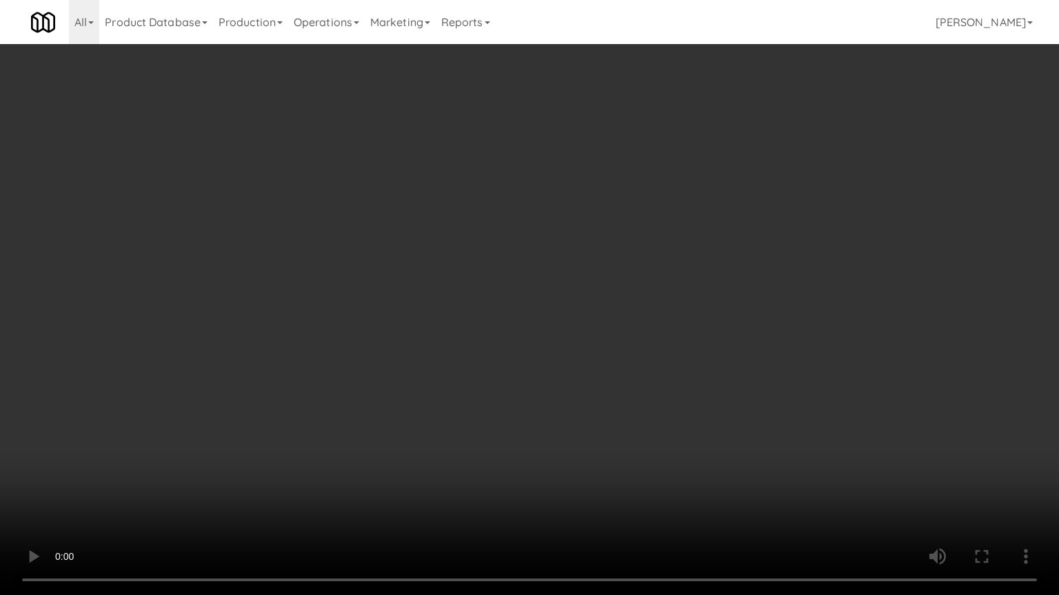
click at [464, 236] on video at bounding box center [529, 297] width 1059 height 595
click at [469, 309] on video at bounding box center [529, 297] width 1059 height 595
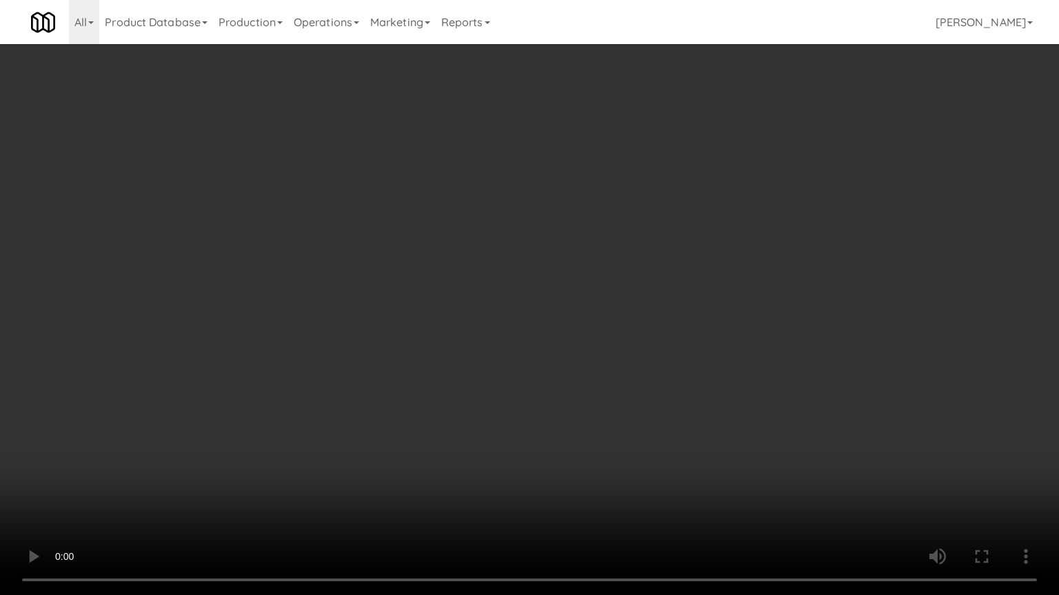
click at [365, 303] on video at bounding box center [529, 297] width 1059 height 595
click at [542, 292] on video at bounding box center [529, 297] width 1059 height 595
click at [411, 180] on video at bounding box center [529, 297] width 1059 height 595
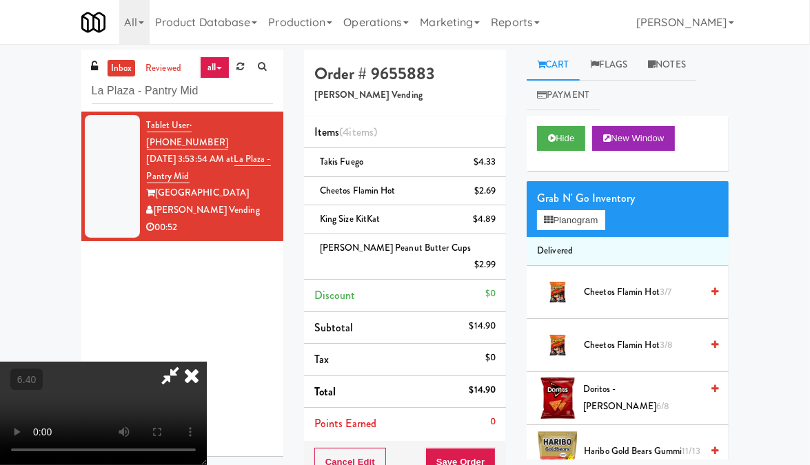
click at [207, 362] on icon at bounding box center [191, 376] width 30 height 28
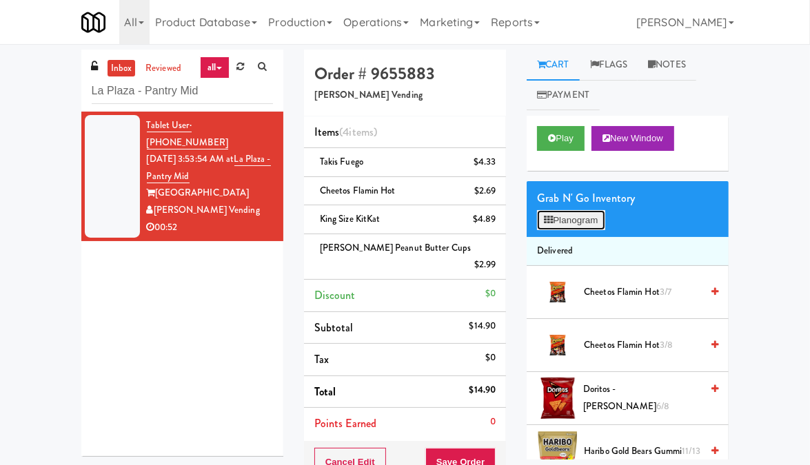
click at [553, 218] on button "Planogram" at bounding box center [571, 220] width 68 height 21
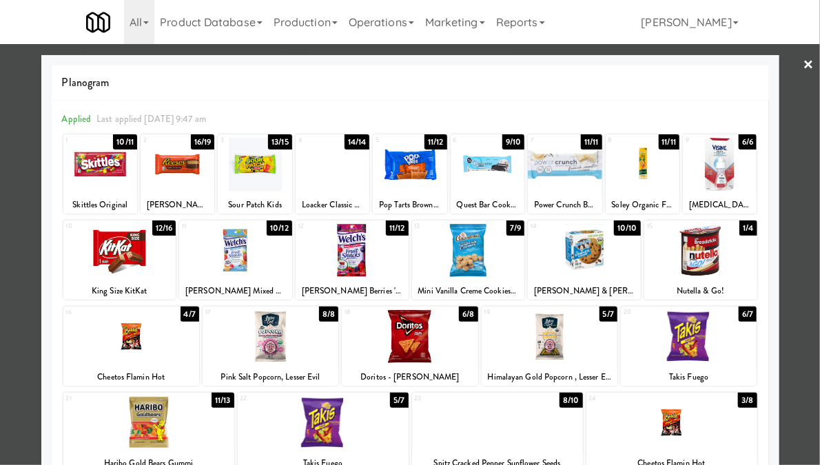
click at [469, 258] on div at bounding box center [468, 250] width 113 height 53
click at [804, 65] on link "×" at bounding box center [809, 65] width 11 height 43
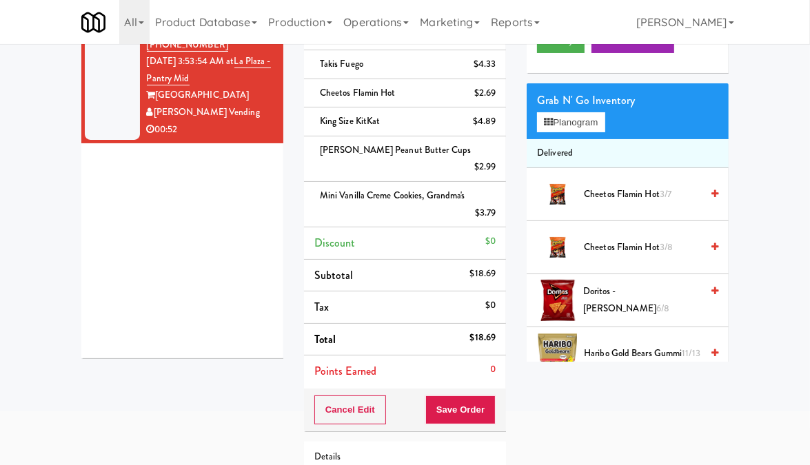
scroll to position [203, 0]
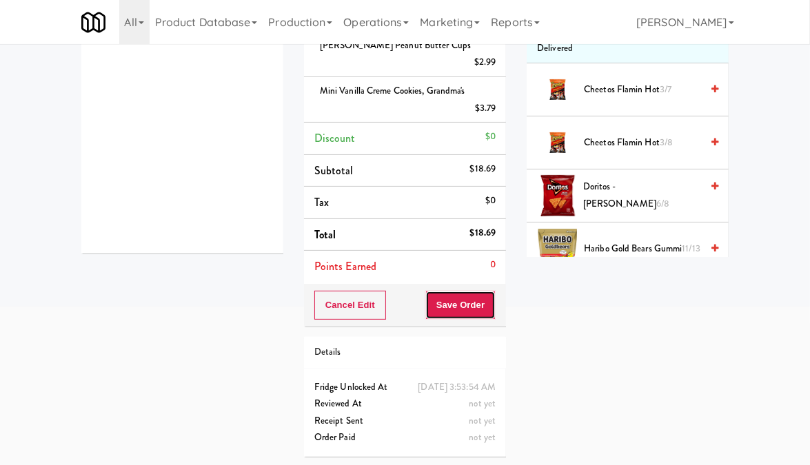
click at [474, 296] on button "Save Order" at bounding box center [460, 305] width 70 height 29
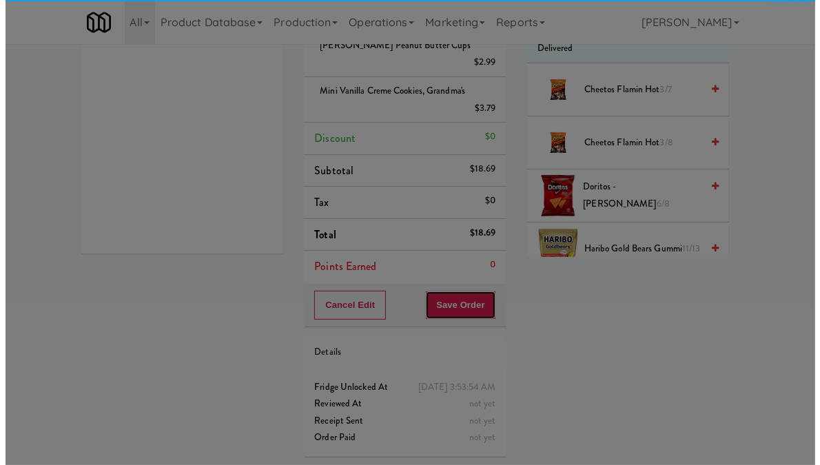
scroll to position [0, 0]
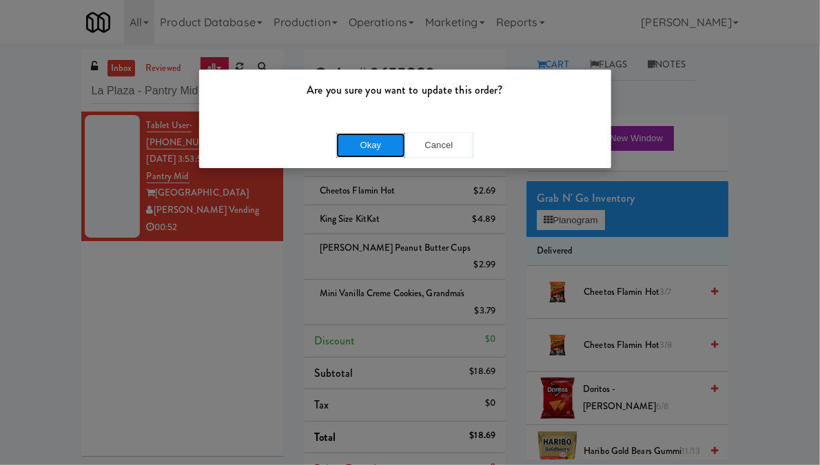
click at [382, 145] on button "Okay" at bounding box center [370, 145] width 69 height 25
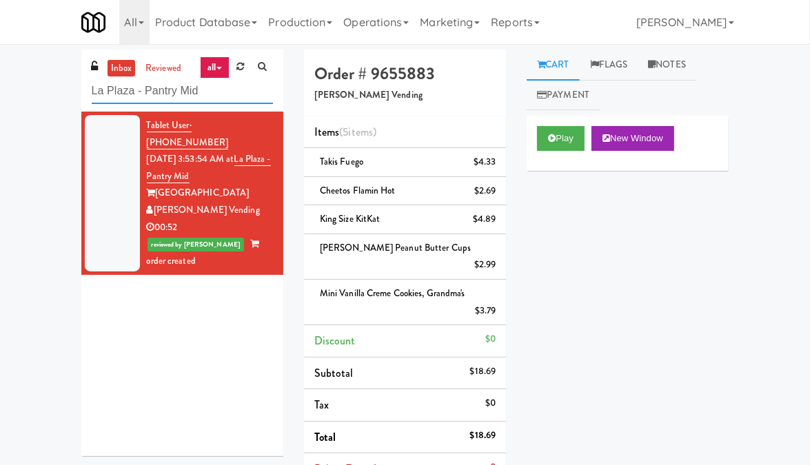
click at [154, 91] on input "La Plaza - Pantry Mid" at bounding box center [182, 91] width 181 height 25
paste input "[PERSON_NAME] 2nd Breakroom"
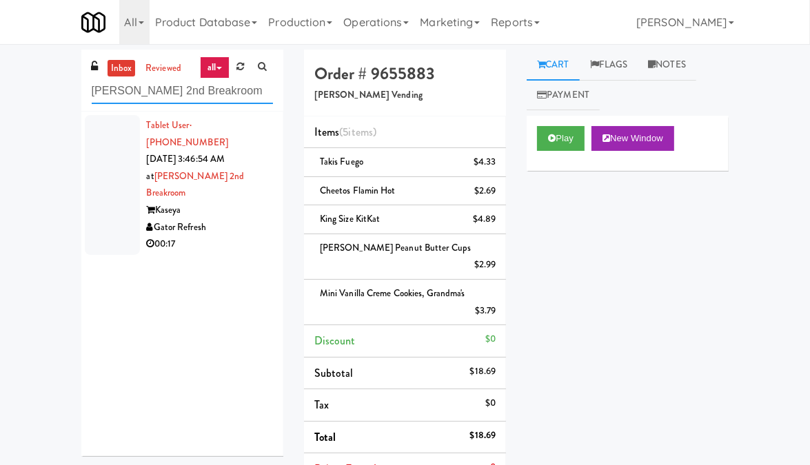
type input "[PERSON_NAME] 2nd Breakroom"
click at [253, 219] on div "Gator Refresh" at bounding box center [210, 227] width 126 height 17
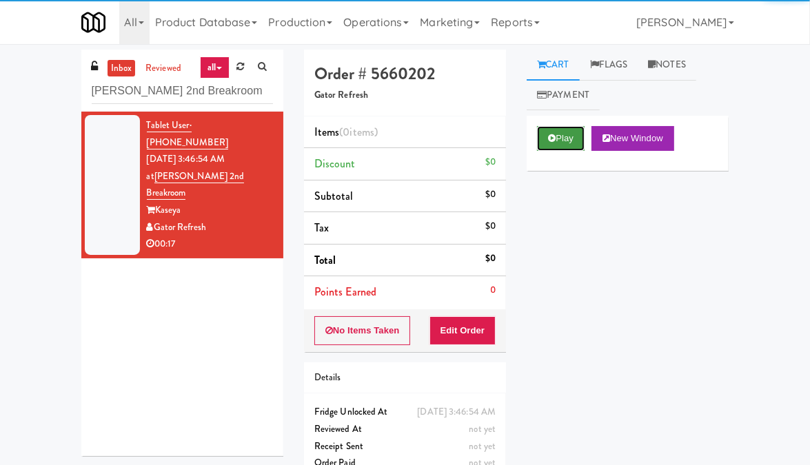
click at [576, 134] on button "Play" at bounding box center [561, 138] width 48 height 25
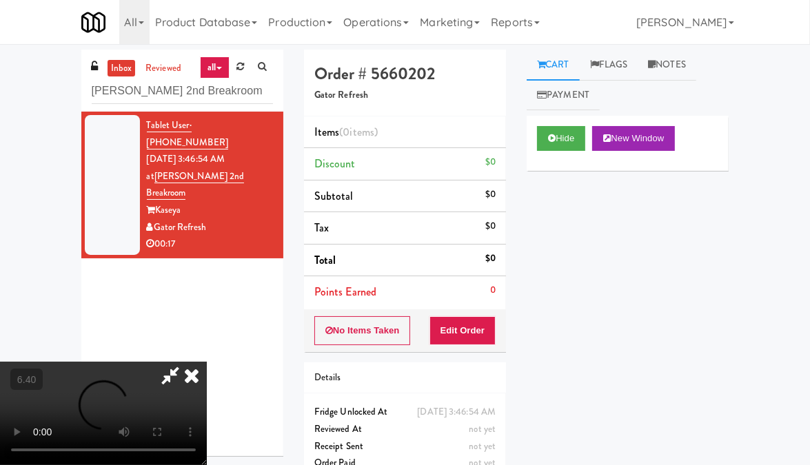
click at [167, 362] on video at bounding box center [103, 413] width 207 height 103
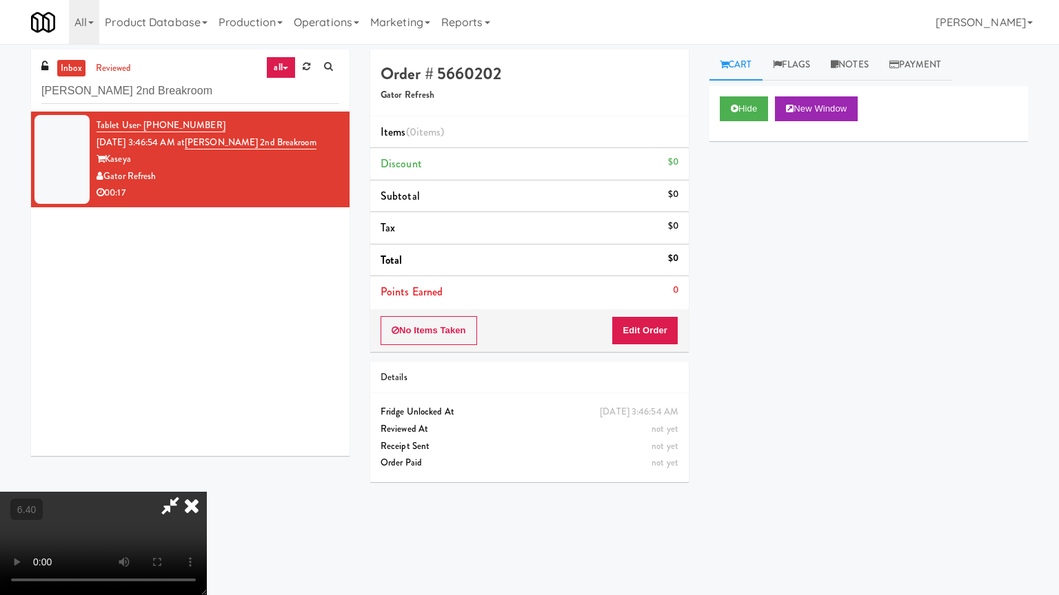
click at [207, 465] on video at bounding box center [103, 543] width 207 height 103
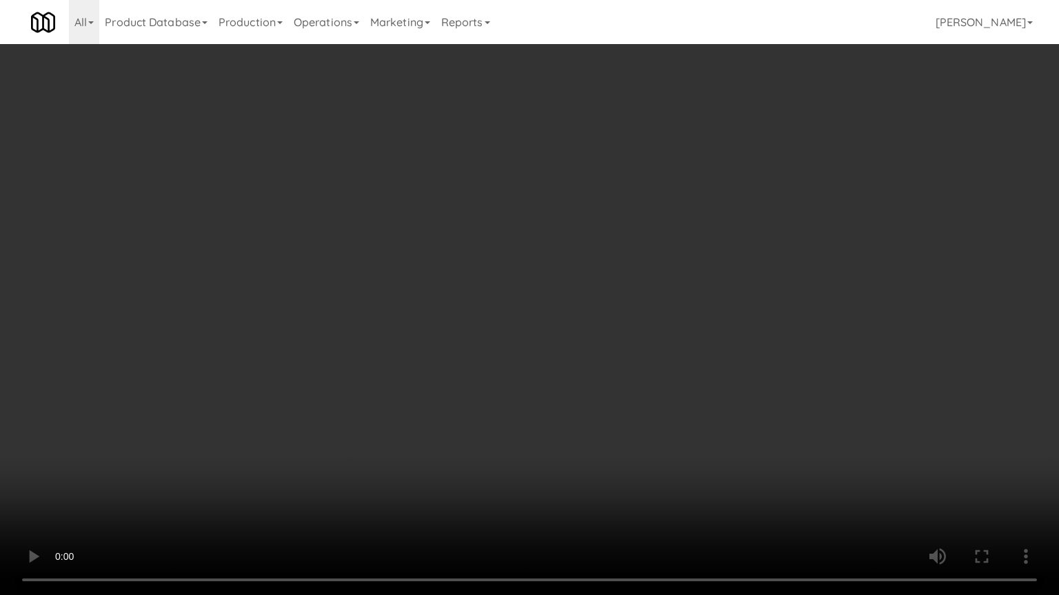
click at [526, 261] on video at bounding box center [529, 297] width 1059 height 595
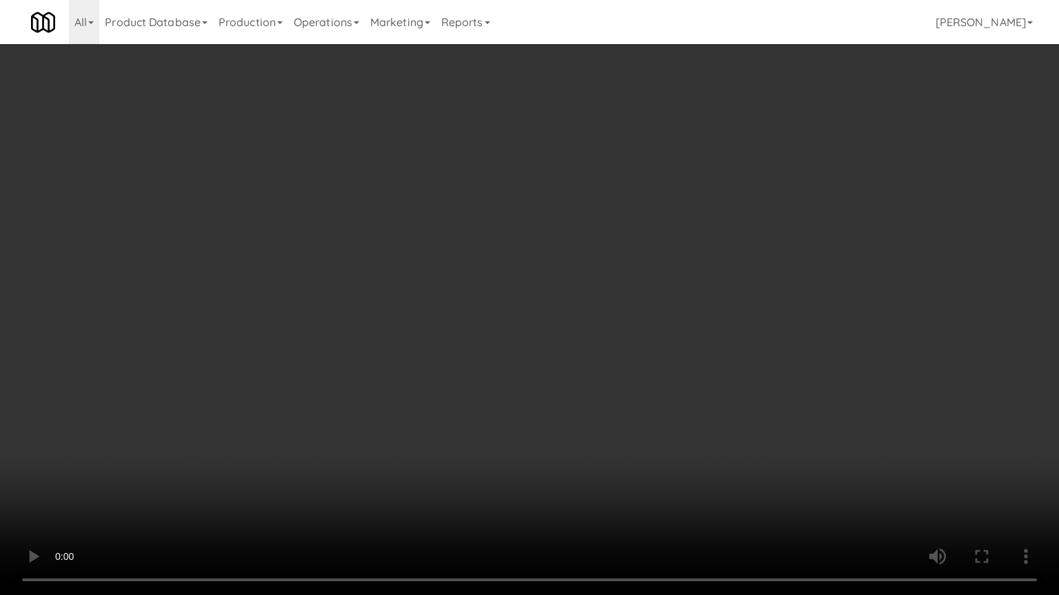
click at [526, 261] on video at bounding box center [529, 297] width 1059 height 595
click at [575, 318] on video at bounding box center [529, 297] width 1059 height 595
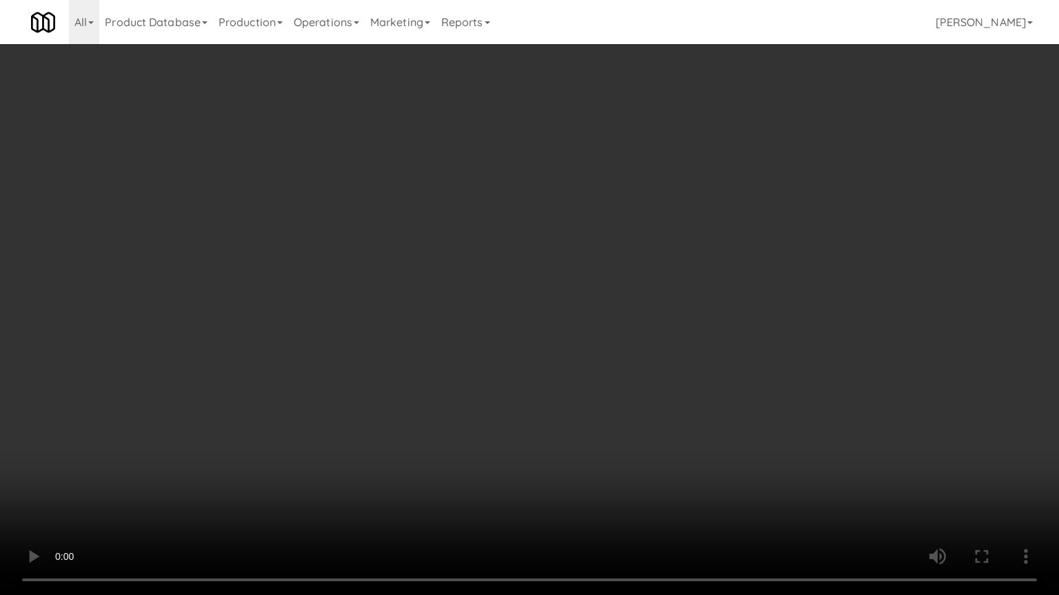
click at [575, 318] on video at bounding box center [529, 297] width 1059 height 595
click at [558, 429] on video at bounding box center [529, 297] width 1059 height 595
click at [522, 352] on video at bounding box center [529, 297] width 1059 height 595
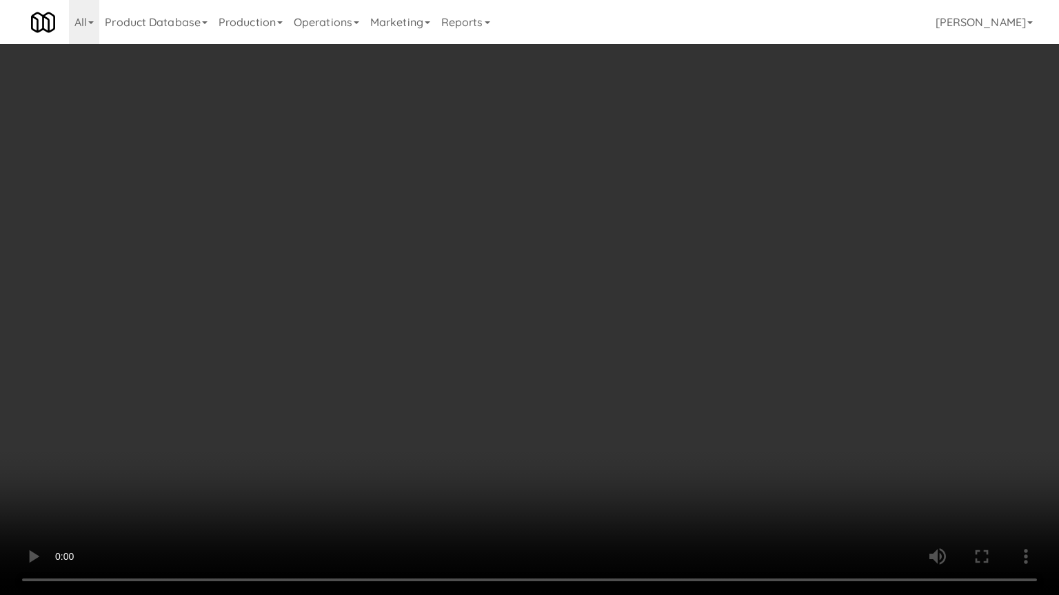
click at [722, 238] on video at bounding box center [529, 297] width 1059 height 595
click at [620, 364] on video at bounding box center [529, 297] width 1059 height 595
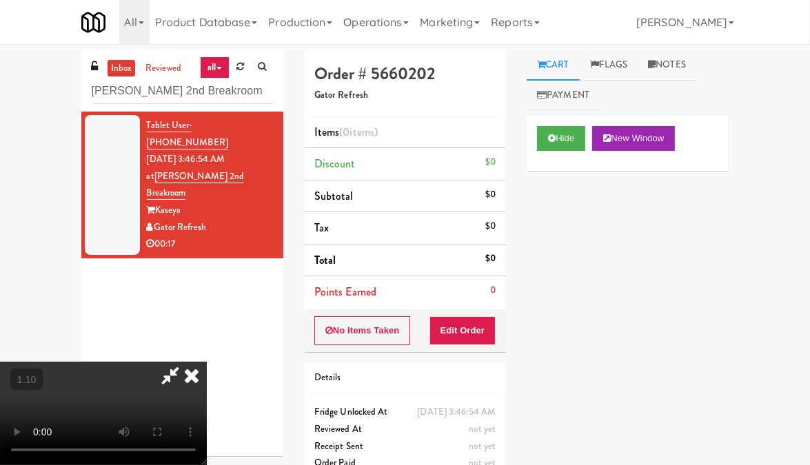
click at [207, 362] on icon at bounding box center [191, 376] width 30 height 28
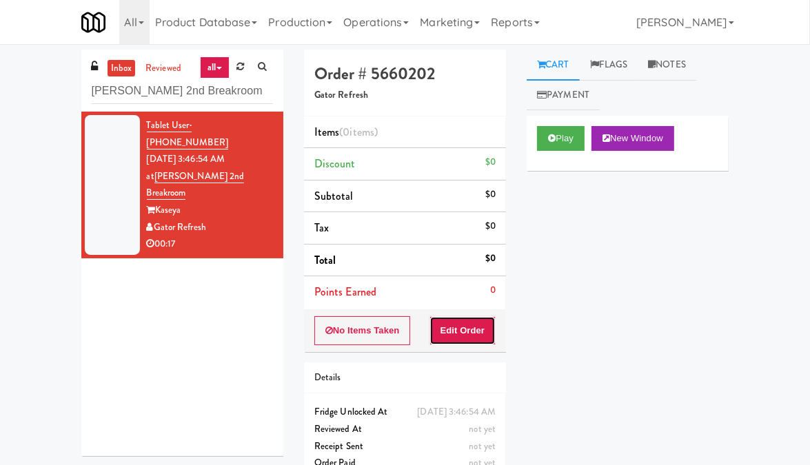
click at [480, 334] on button "Edit Order" at bounding box center [462, 330] width 67 height 29
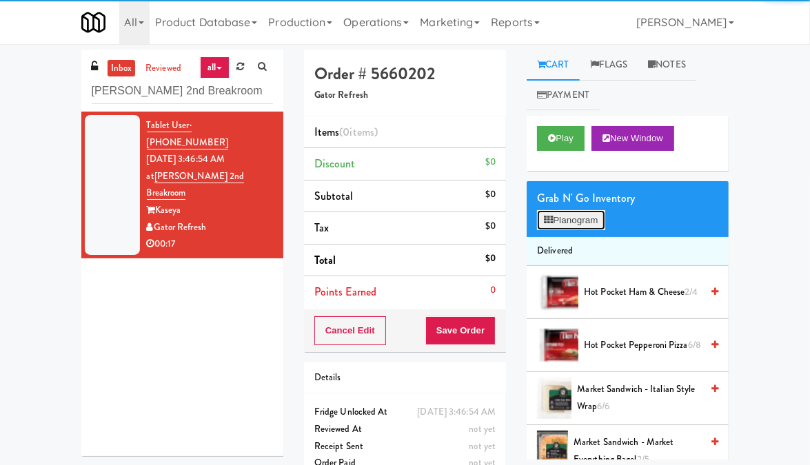
click at [549, 221] on icon at bounding box center [548, 220] width 9 height 9
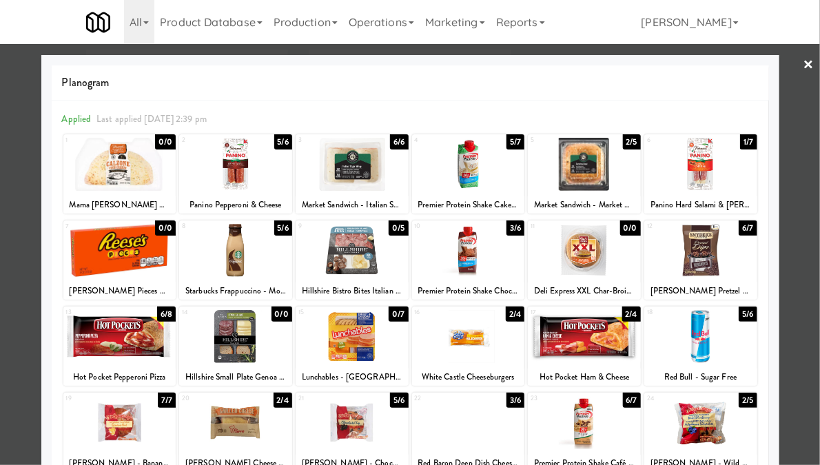
click at [241, 165] on div at bounding box center [235, 164] width 113 height 53
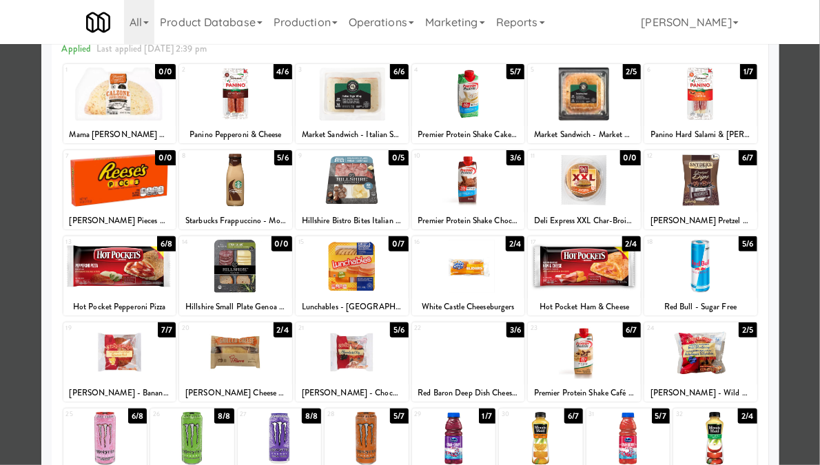
scroll to position [138, 0]
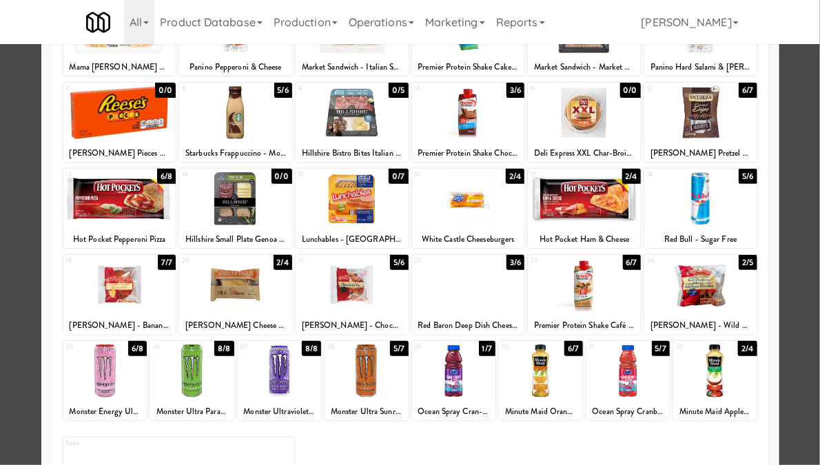
click at [606, 305] on div at bounding box center [584, 284] width 113 height 53
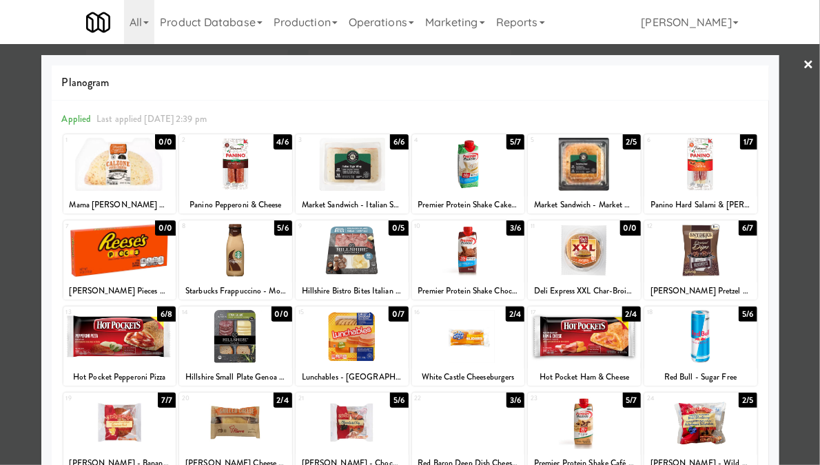
click at [791, 68] on div at bounding box center [410, 232] width 820 height 465
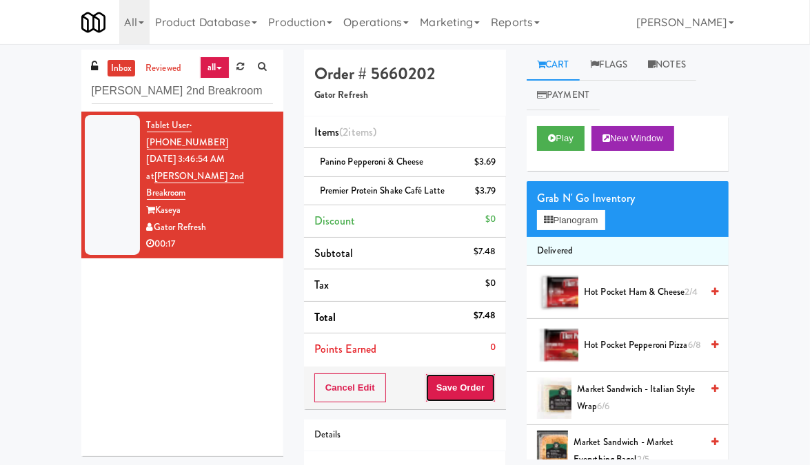
click at [469, 394] on button "Save Order" at bounding box center [460, 388] width 70 height 29
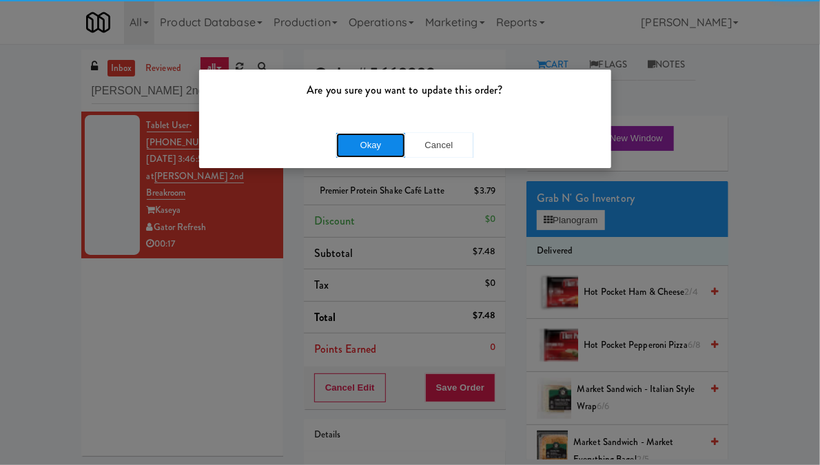
click at [380, 138] on button "Okay" at bounding box center [370, 145] width 69 height 25
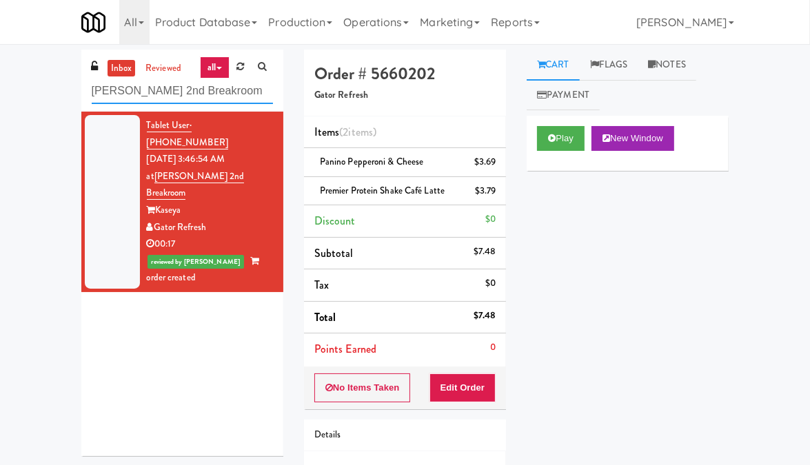
click at [166, 83] on input "[PERSON_NAME] 2nd Breakroom" at bounding box center [182, 91] width 181 height 25
paste input "311 W. [US_STATE]"
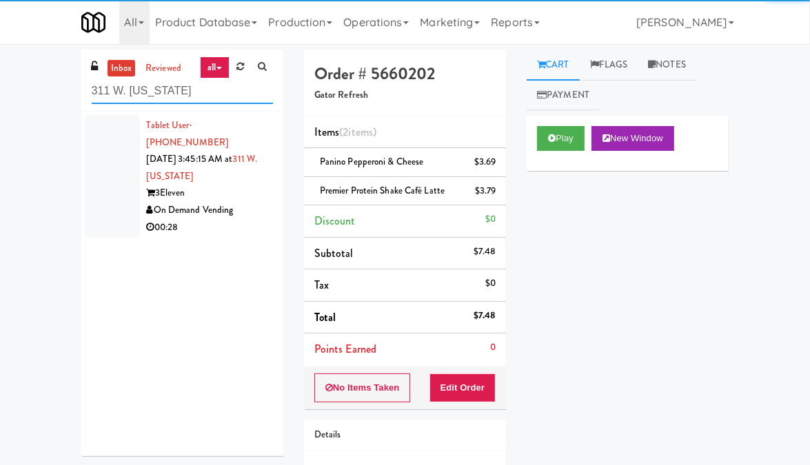
type input "311 W. [US_STATE]"
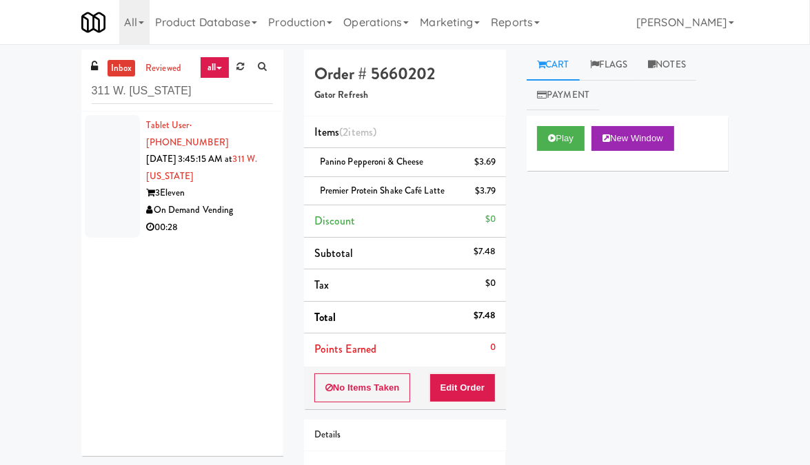
click at [254, 219] on div "00:28" at bounding box center [210, 227] width 126 height 17
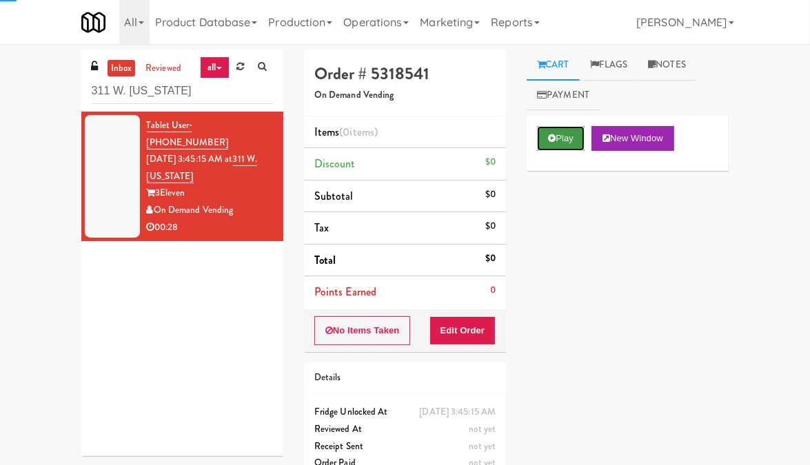
click at [555, 134] on button "Play" at bounding box center [561, 138] width 48 height 25
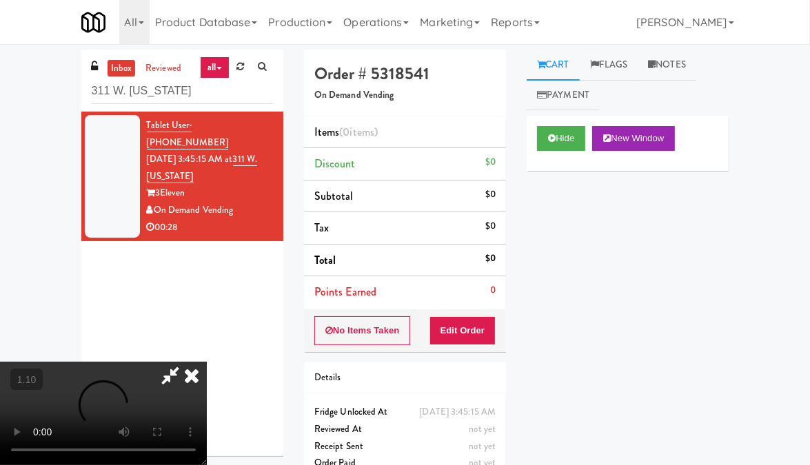
click at [207, 362] on video at bounding box center [103, 413] width 207 height 103
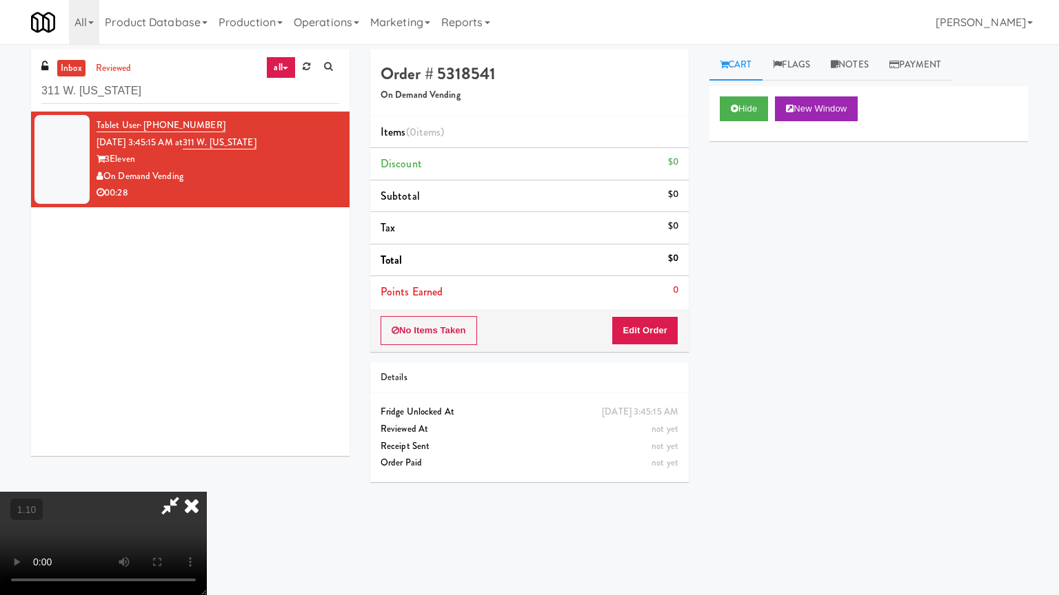
click at [207, 465] on video at bounding box center [103, 543] width 207 height 103
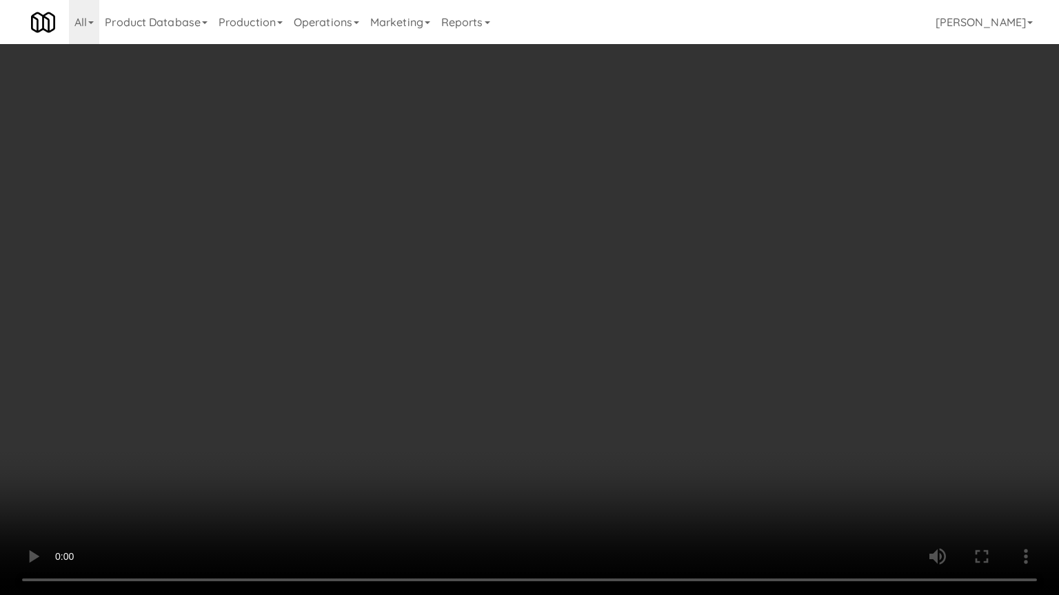
click at [334, 307] on video at bounding box center [529, 297] width 1059 height 595
click at [408, 287] on video at bounding box center [529, 297] width 1059 height 595
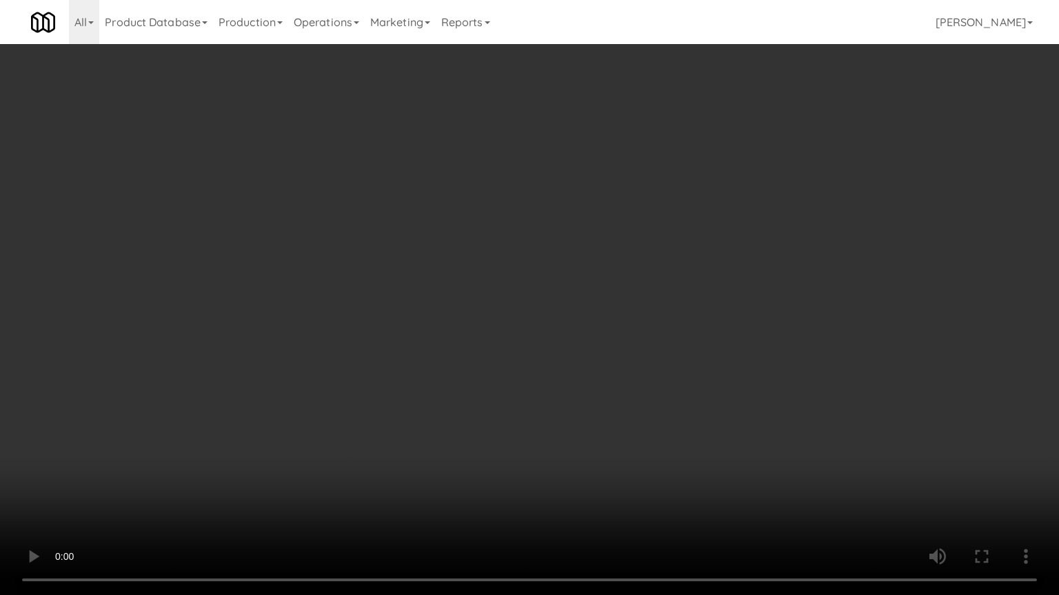
click at [408, 287] on video at bounding box center [529, 297] width 1059 height 595
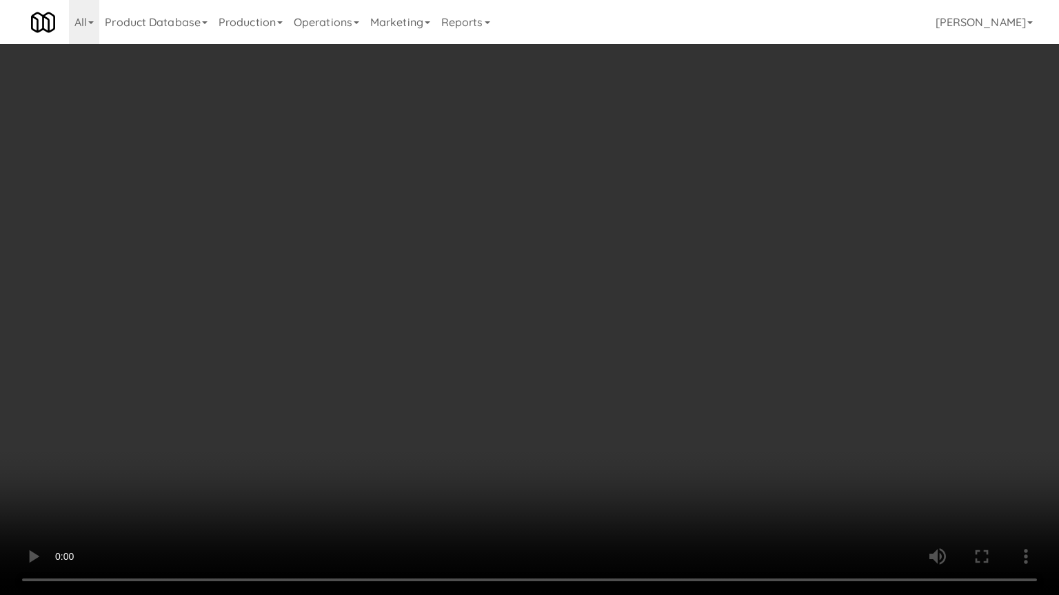
click at [673, 391] on video at bounding box center [529, 297] width 1059 height 595
click at [543, 192] on video at bounding box center [529, 297] width 1059 height 595
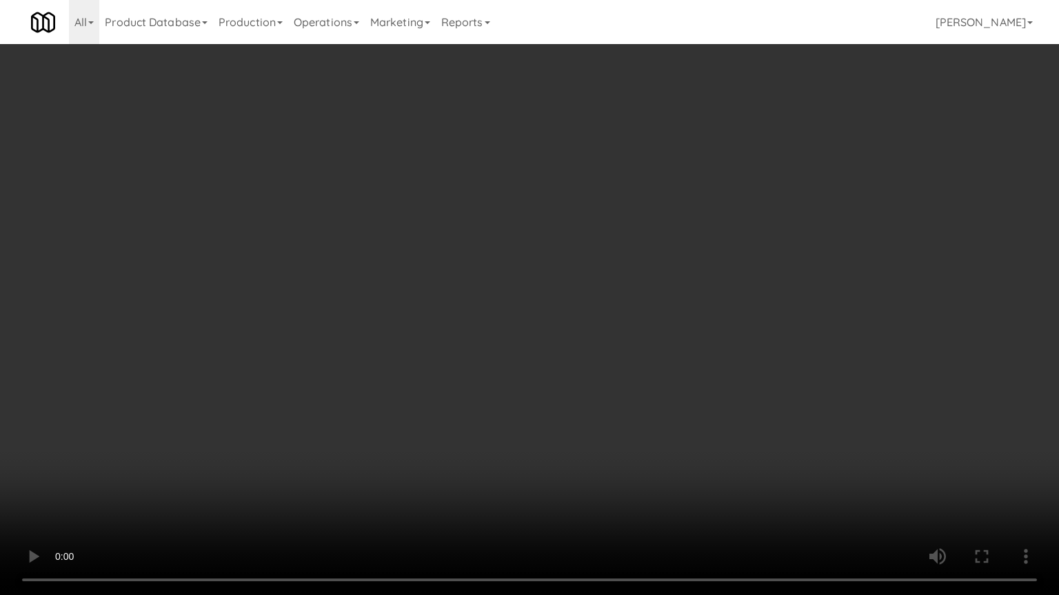
click at [543, 192] on video at bounding box center [529, 297] width 1059 height 595
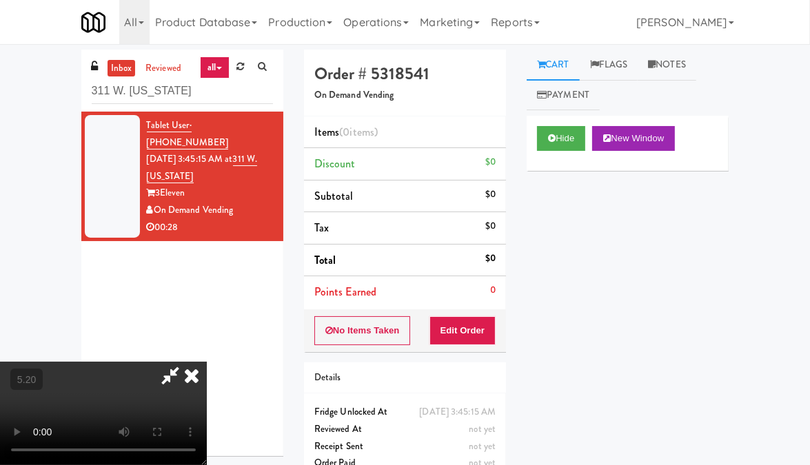
click at [207, 362] on icon at bounding box center [191, 376] width 30 height 28
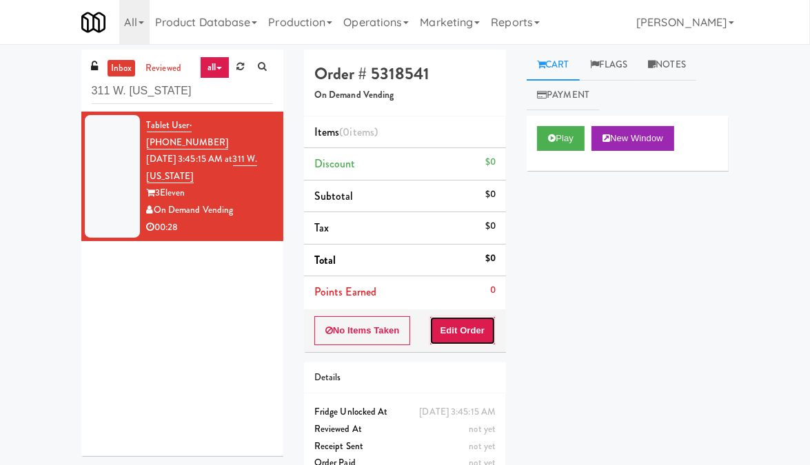
click at [444, 324] on button "Edit Order" at bounding box center [462, 330] width 67 height 29
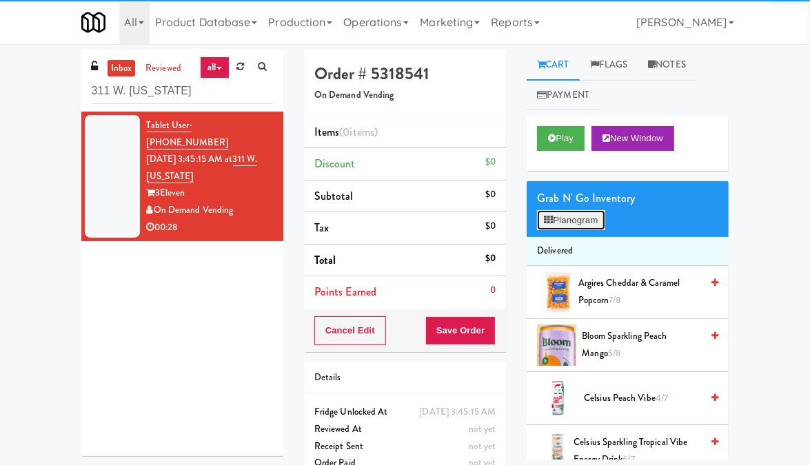
click at [555, 213] on button "Planogram" at bounding box center [571, 220] width 68 height 21
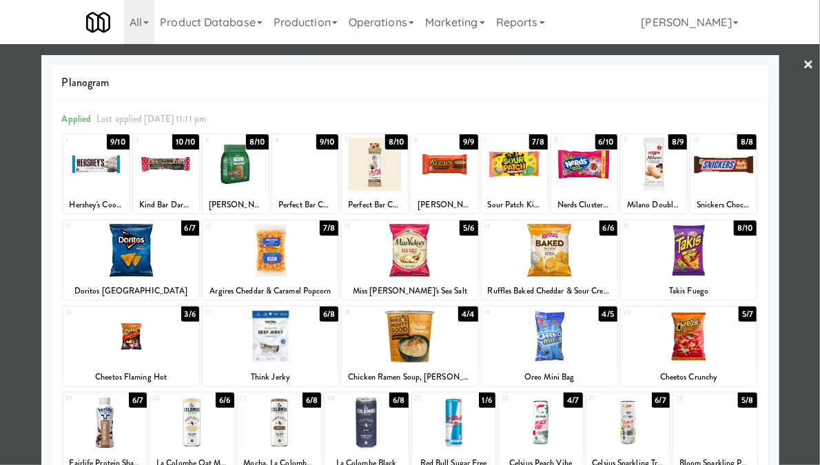
click at [528, 358] on div at bounding box center [550, 336] width 136 height 53
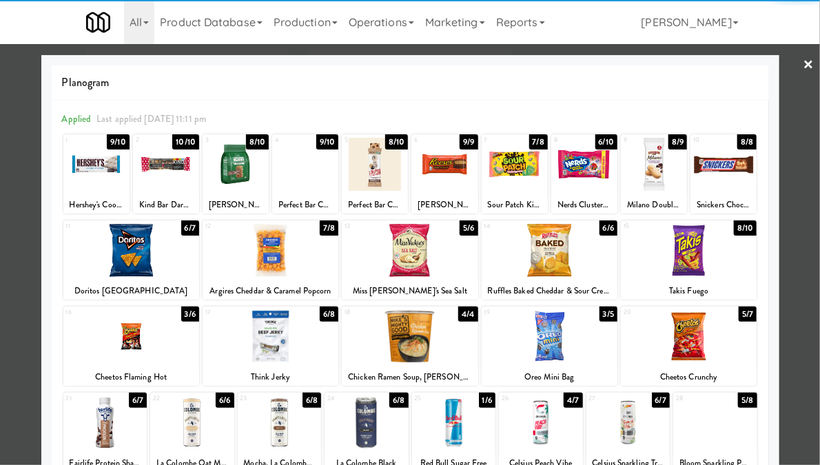
click at [691, 173] on div at bounding box center [724, 164] width 66 height 53
click at [804, 60] on link "×" at bounding box center [809, 65] width 11 height 43
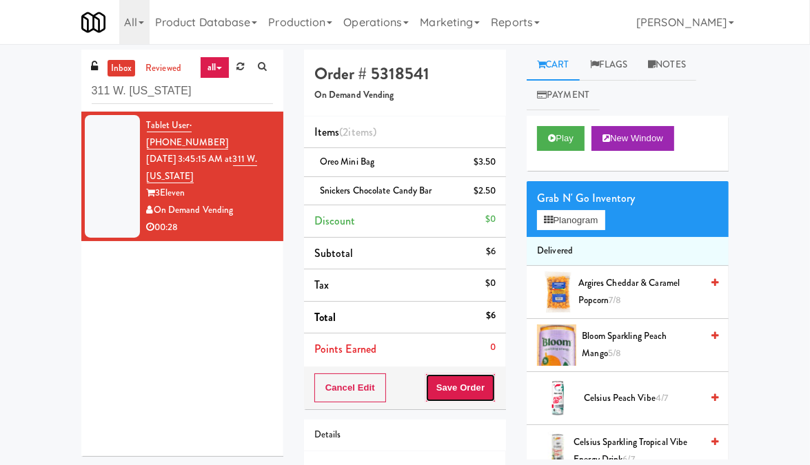
click at [463, 392] on button "Save Order" at bounding box center [460, 388] width 70 height 29
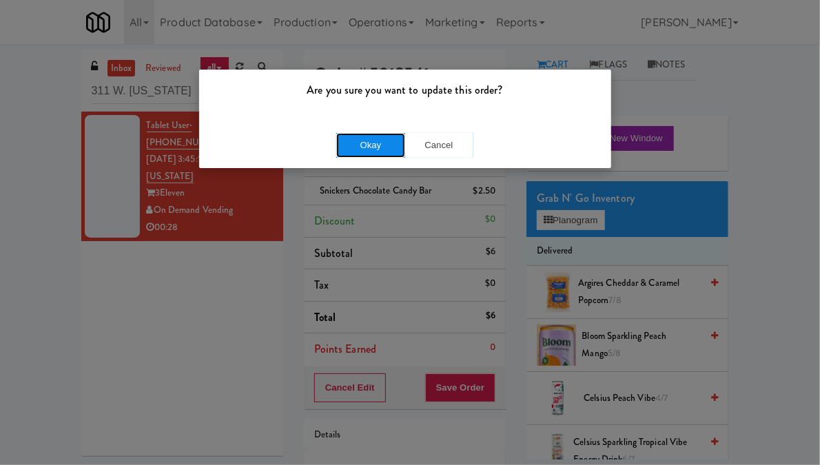
click at [388, 149] on button "Okay" at bounding box center [370, 145] width 69 height 25
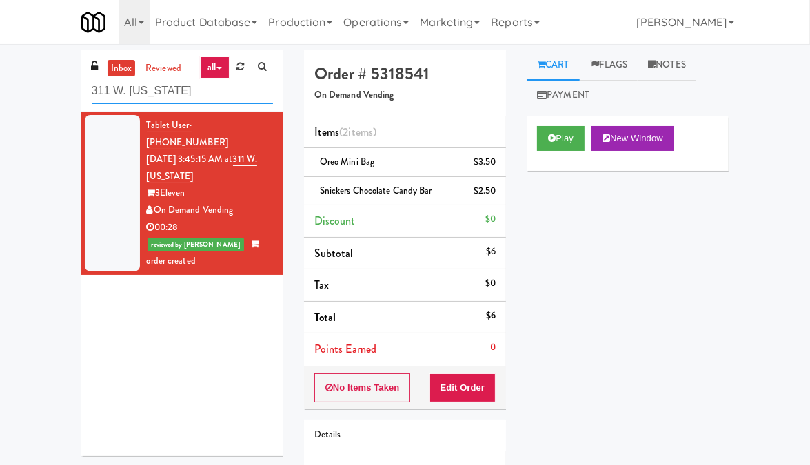
click at [171, 90] on input "311 W. [US_STATE]" at bounding box center [182, 91] width 181 height 25
paste input "Fridge Right-[PERSON_NAME]"
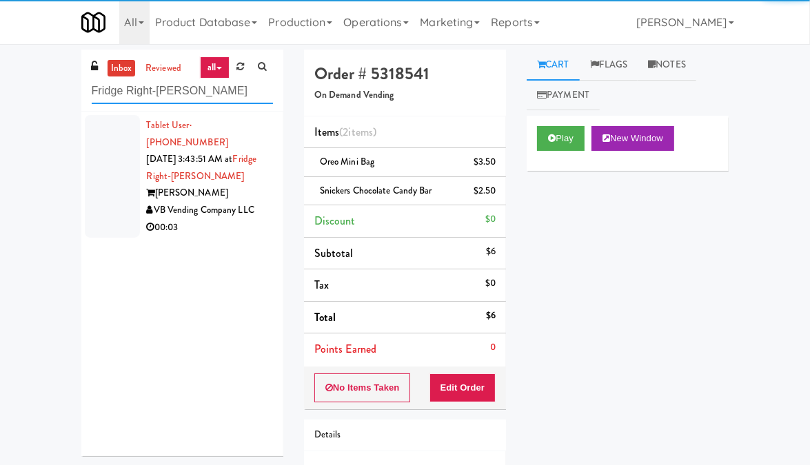
type input "Fridge Right-[PERSON_NAME]"
click at [247, 219] on div "00:03" at bounding box center [210, 227] width 126 height 17
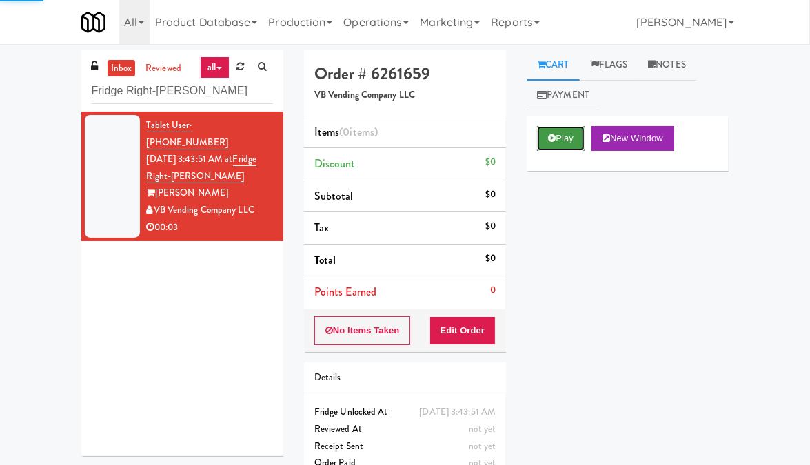
click at [573, 137] on button "Play" at bounding box center [561, 138] width 48 height 25
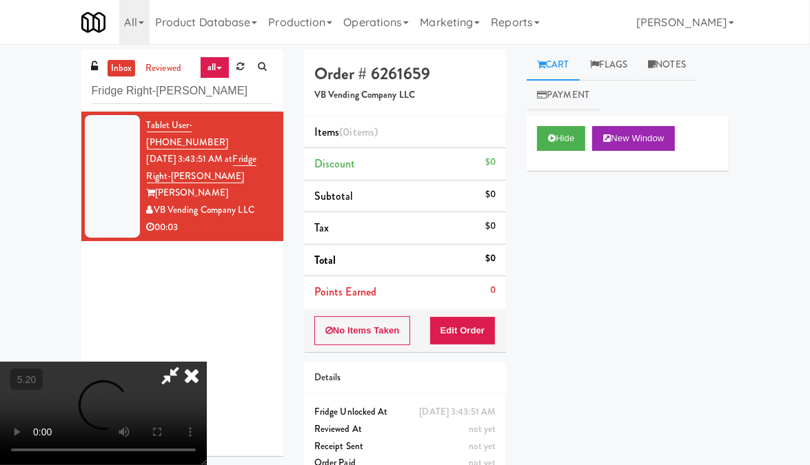
click at [190, 362] on video at bounding box center [103, 413] width 207 height 103
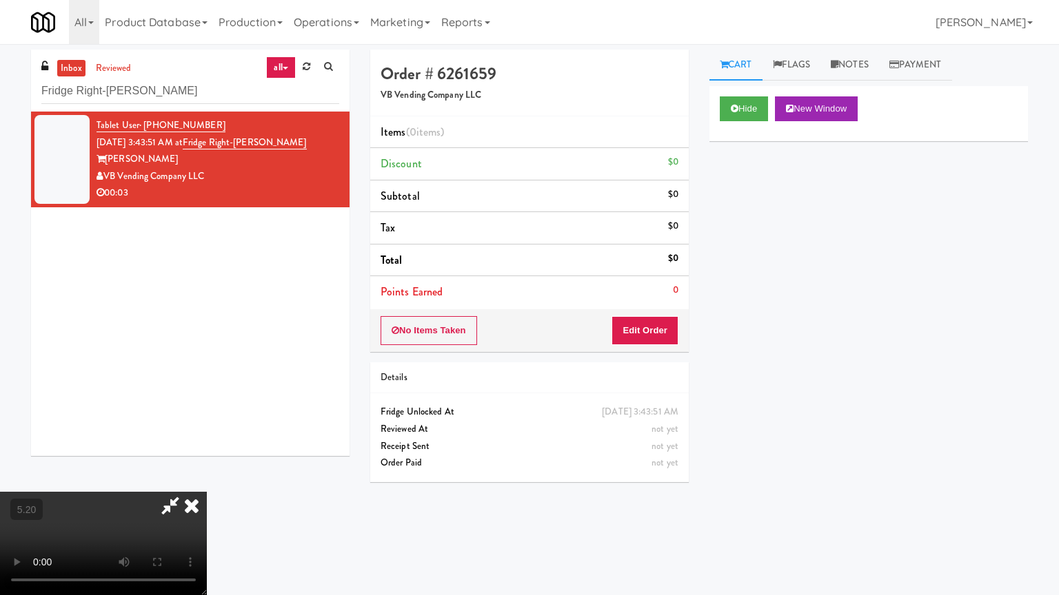
click at [207, 465] on video at bounding box center [103, 543] width 207 height 103
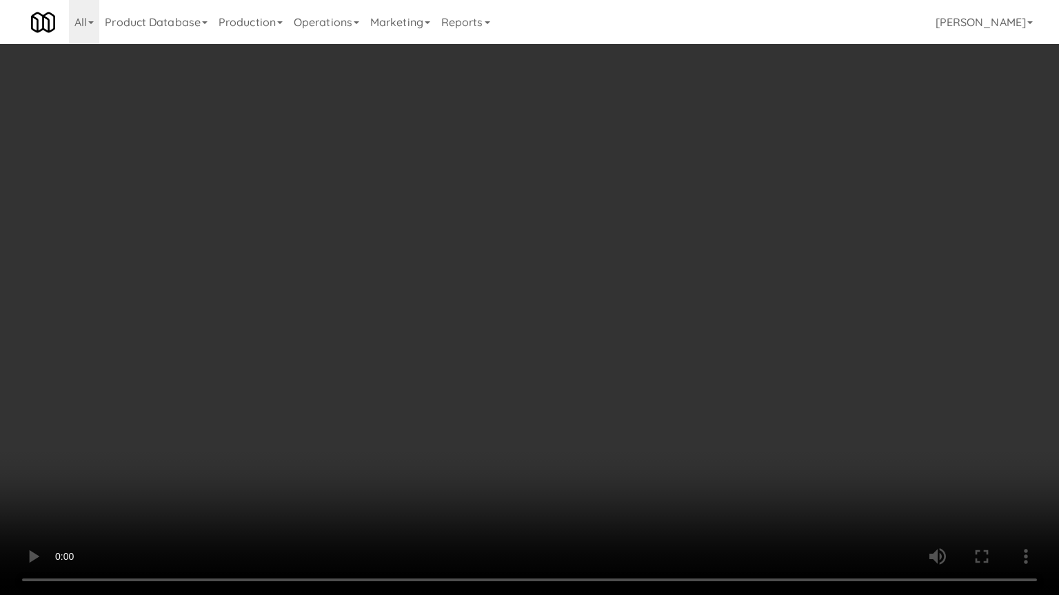
click at [613, 196] on video at bounding box center [529, 297] width 1059 height 595
click at [605, 221] on video at bounding box center [529, 297] width 1059 height 595
click at [604, 254] on video at bounding box center [529, 297] width 1059 height 595
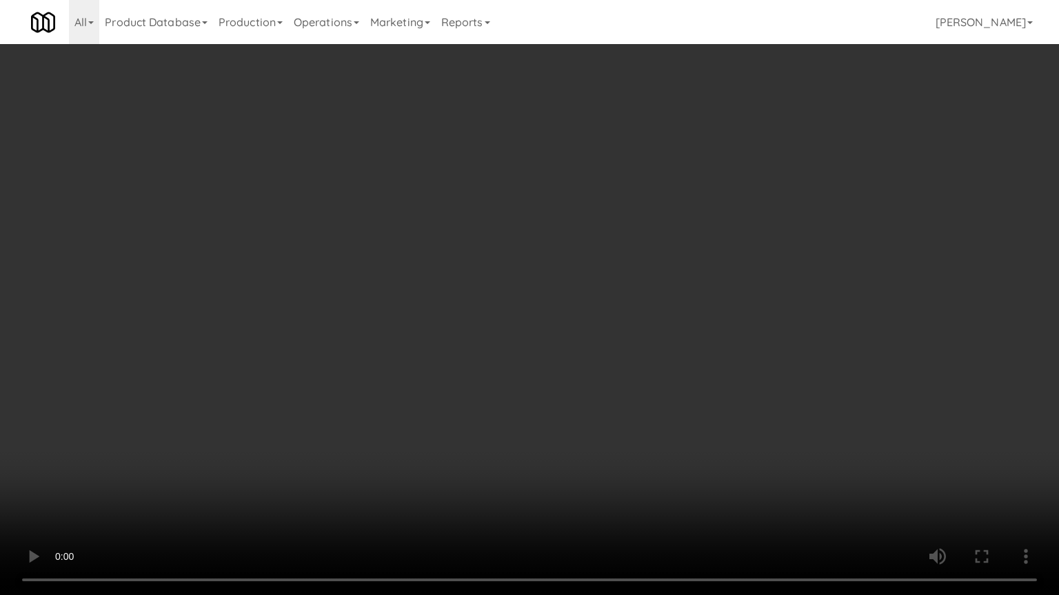
click at [604, 254] on video at bounding box center [529, 297] width 1059 height 595
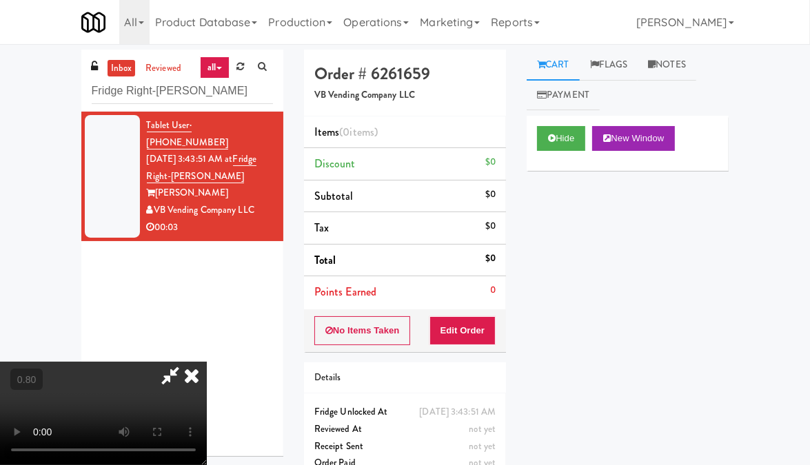
click at [207, 362] on icon at bounding box center [191, 376] width 30 height 28
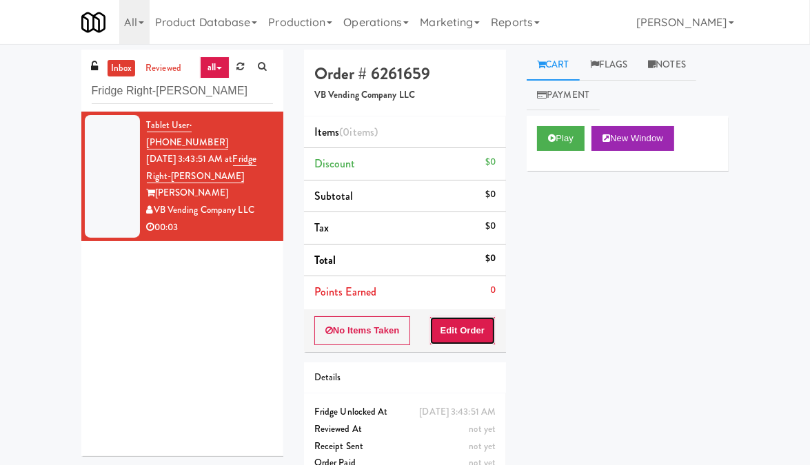
click at [472, 322] on button "Edit Order" at bounding box center [462, 330] width 67 height 29
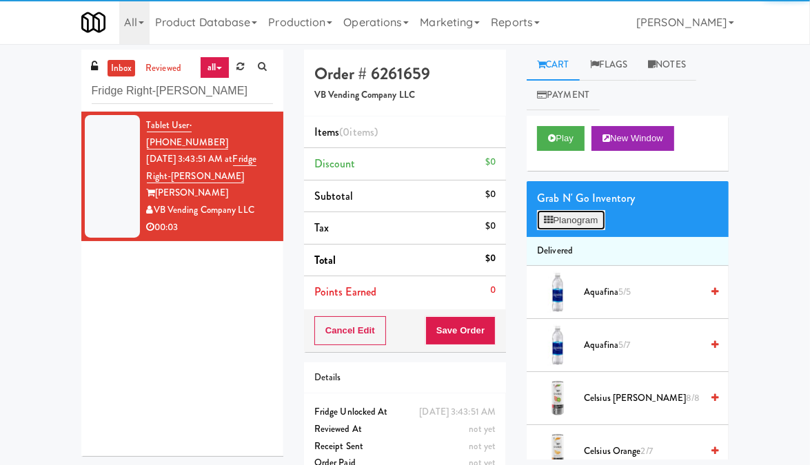
click at [580, 223] on button "Planogram" at bounding box center [571, 220] width 68 height 21
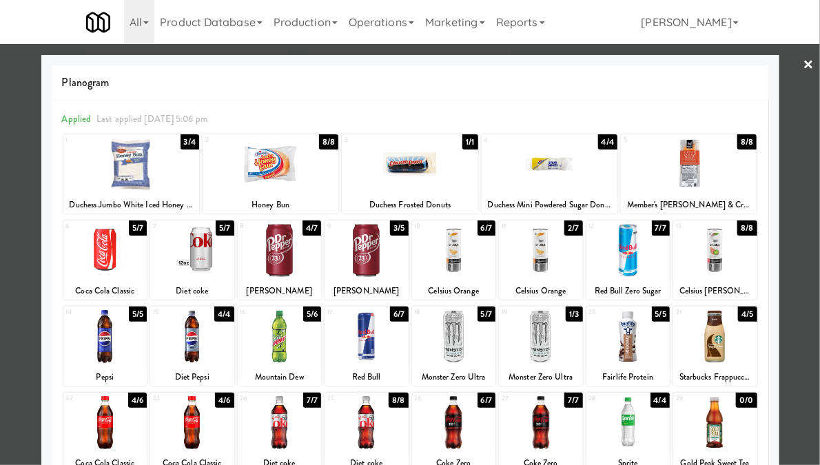
click at [285, 264] on div at bounding box center [280, 250] width 84 height 53
click at [804, 65] on link "×" at bounding box center [809, 65] width 11 height 43
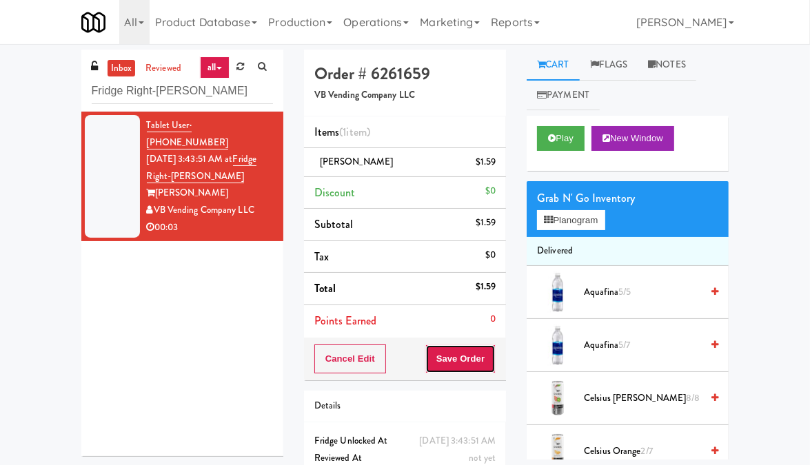
click at [445, 367] on button "Save Order" at bounding box center [460, 359] width 70 height 29
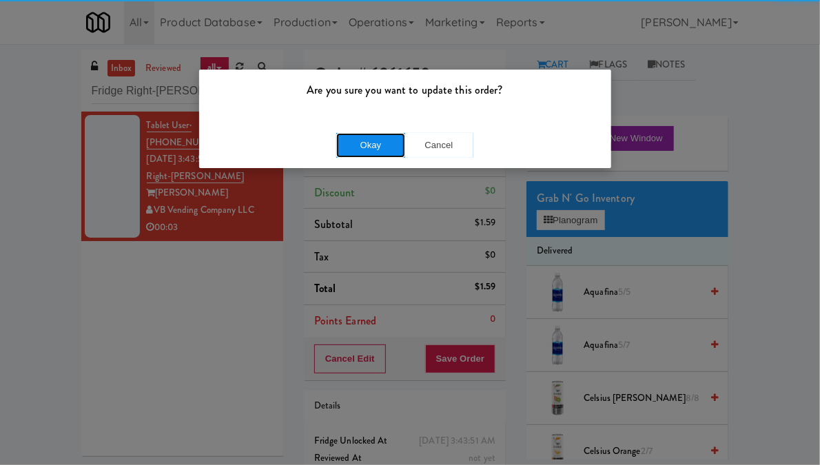
click at [360, 140] on button "Okay" at bounding box center [370, 145] width 69 height 25
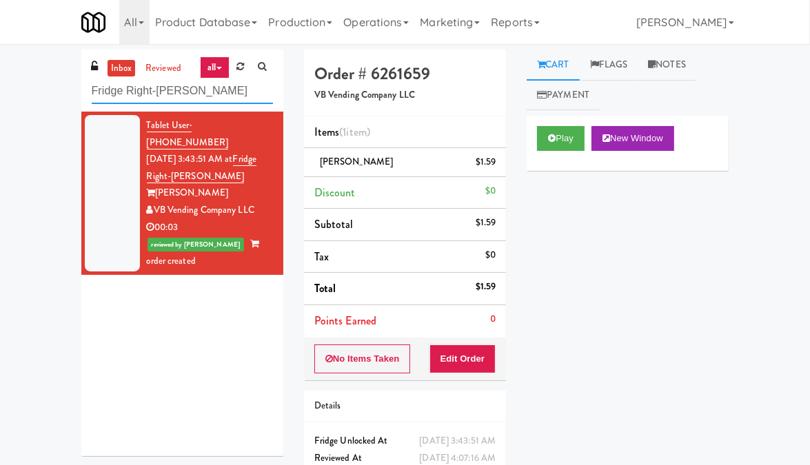
click at [165, 92] on input "Fridge Right-[PERSON_NAME]" at bounding box center [182, 91] width 181 height 25
paste input "Revela 2 - Cooler - Right"
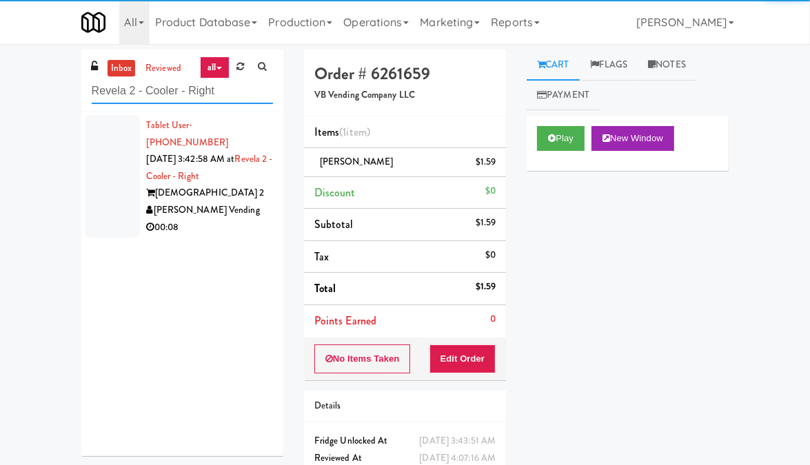
type input "Revela 2 - Cooler - Right"
click at [258, 202] on div "[PERSON_NAME] Vending" at bounding box center [210, 210] width 126 height 17
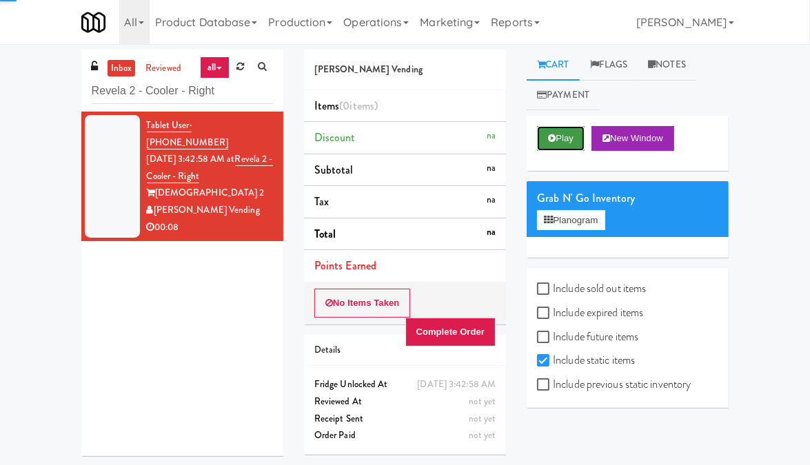
click at [561, 140] on button "Play" at bounding box center [561, 138] width 48 height 25
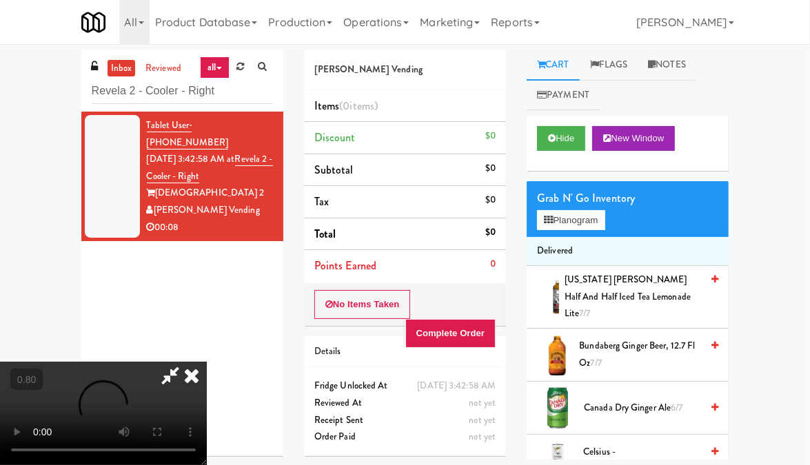
click at [165, 362] on video at bounding box center [103, 413] width 207 height 103
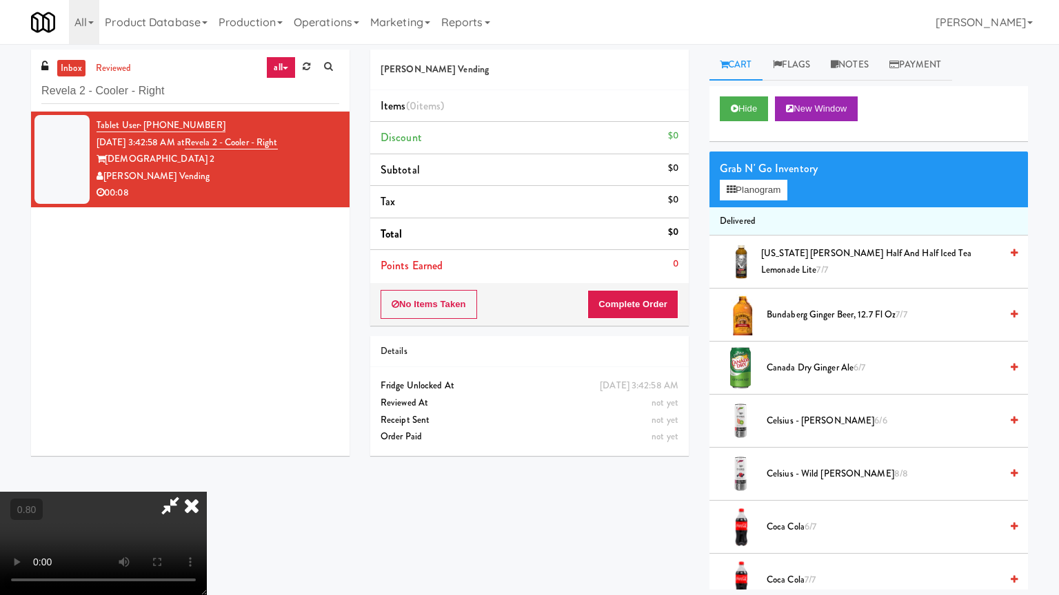
click at [207, 465] on video at bounding box center [103, 543] width 207 height 103
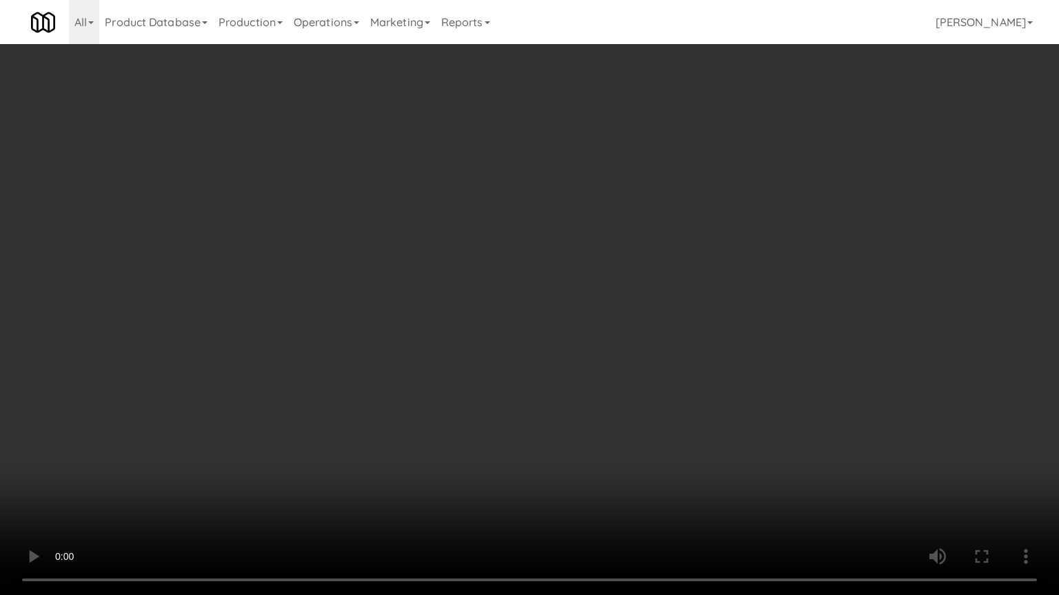
click at [453, 266] on video at bounding box center [529, 297] width 1059 height 595
click at [453, 258] on video at bounding box center [529, 297] width 1059 height 595
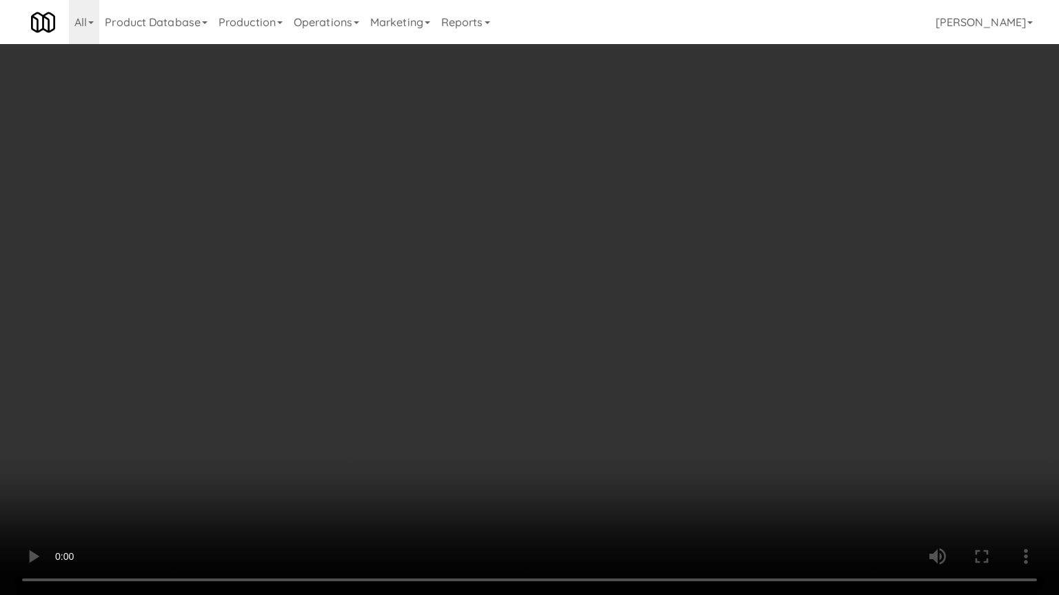
click at [453, 258] on video at bounding box center [529, 297] width 1059 height 595
click at [349, 387] on video at bounding box center [529, 297] width 1059 height 595
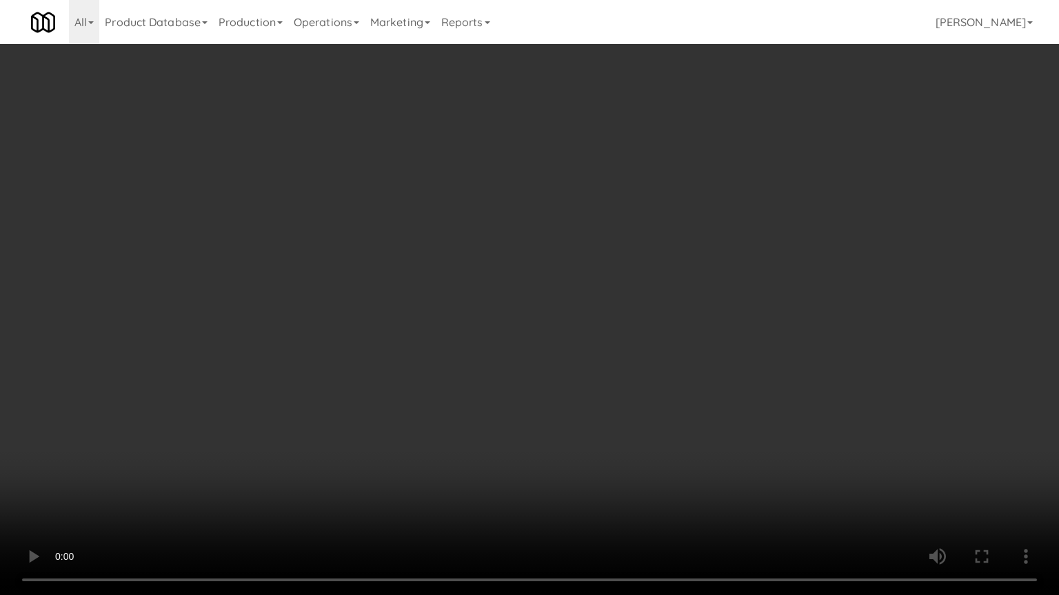
click at [423, 317] on video at bounding box center [529, 297] width 1059 height 595
click at [452, 221] on video at bounding box center [529, 297] width 1059 height 595
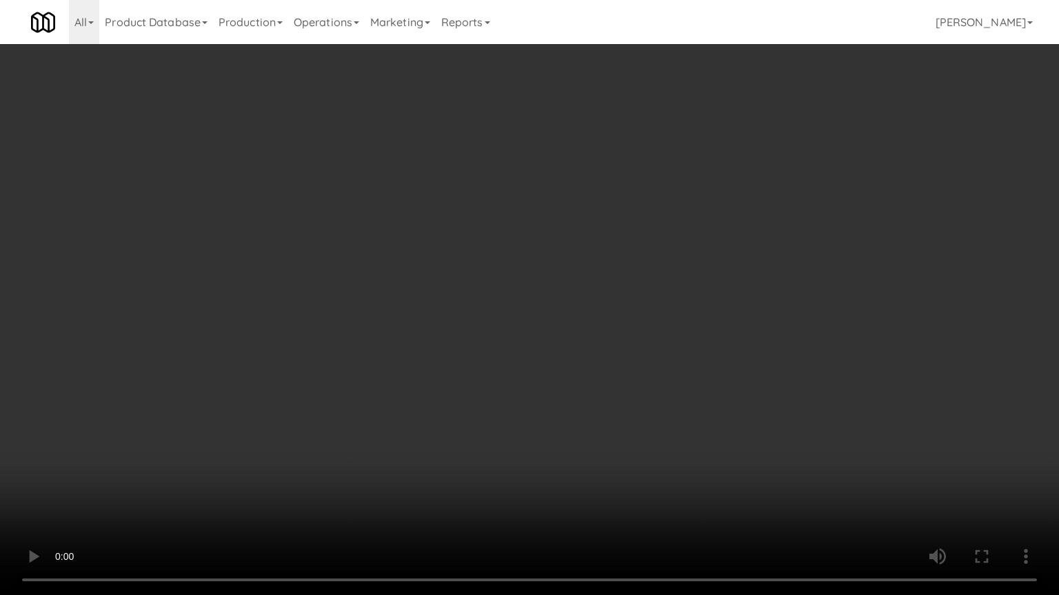
click at [452, 221] on video at bounding box center [529, 297] width 1059 height 595
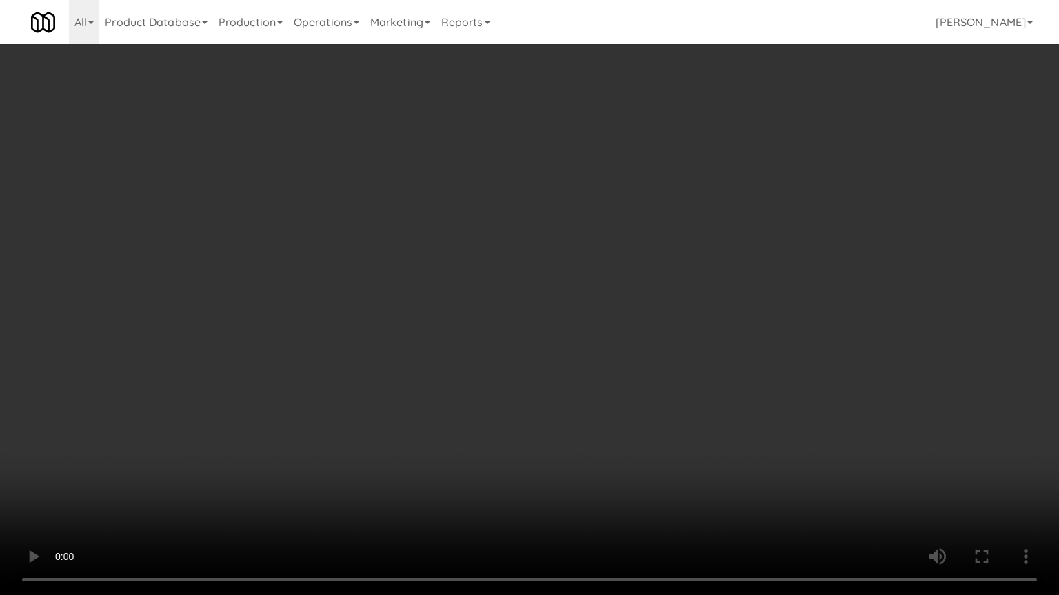
click at [452, 221] on video at bounding box center [529, 297] width 1059 height 595
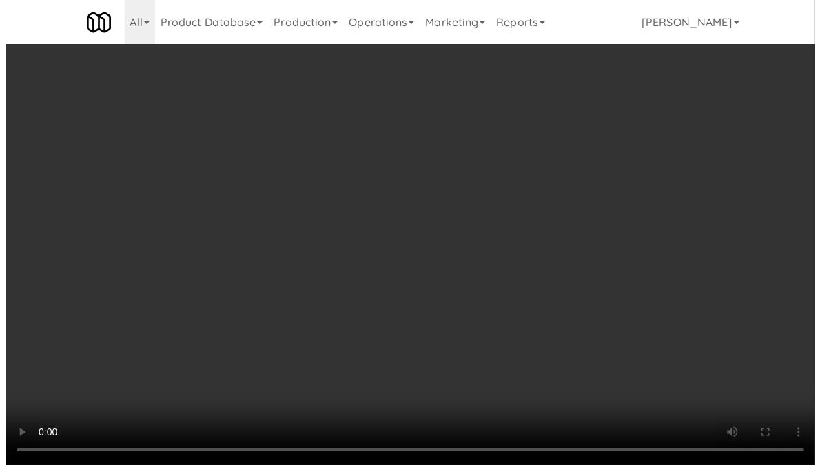
scroll to position [44, 0]
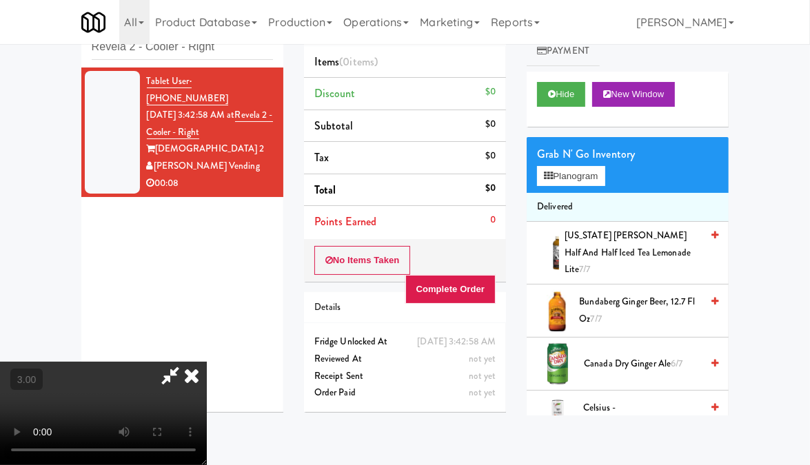
click at [207, 362] on icon at bounding box center [191, 376] width 30 height 28
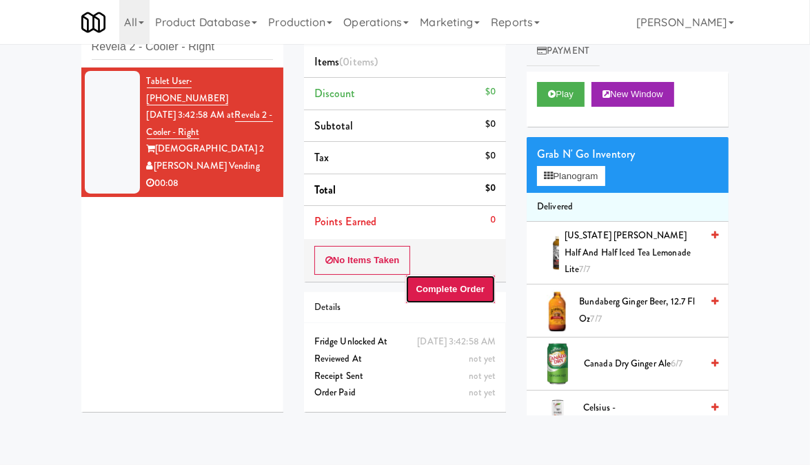
click at [484, 292] on button "Complete Order" at bounding box center [450, 289] width 91 height 29
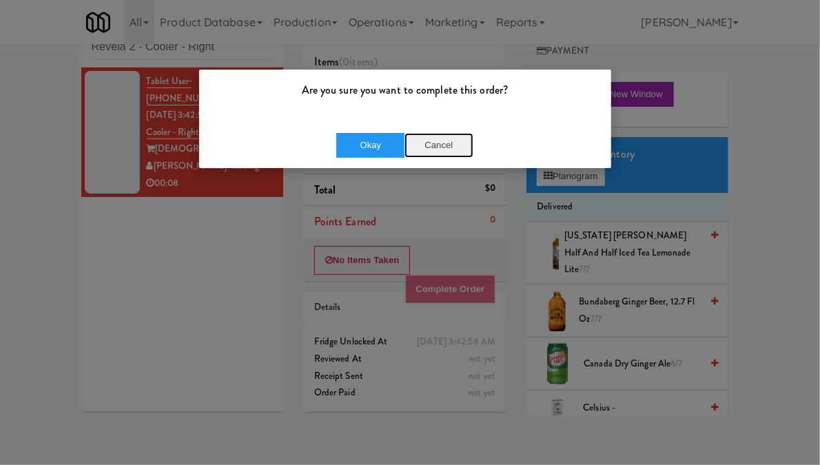
click at [427, 140] on button "Cancel" at bounding box center [439, 145] width 69 height 25
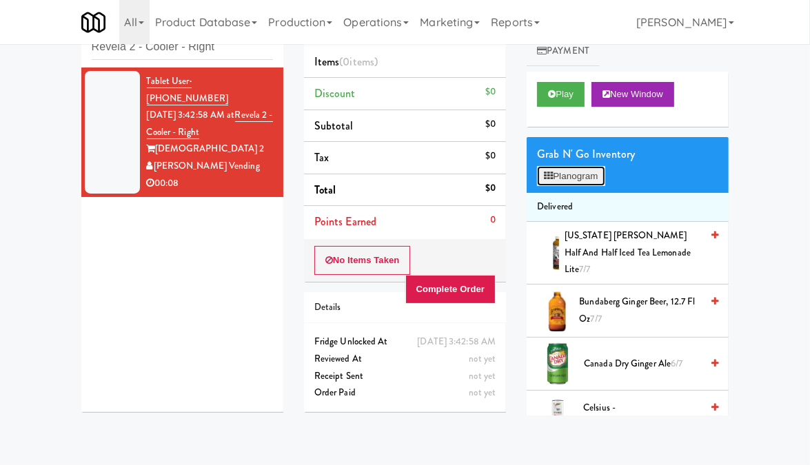
click at [579, 170] on button "Planogram" at bounding box center [571, 176] width 68 height 21
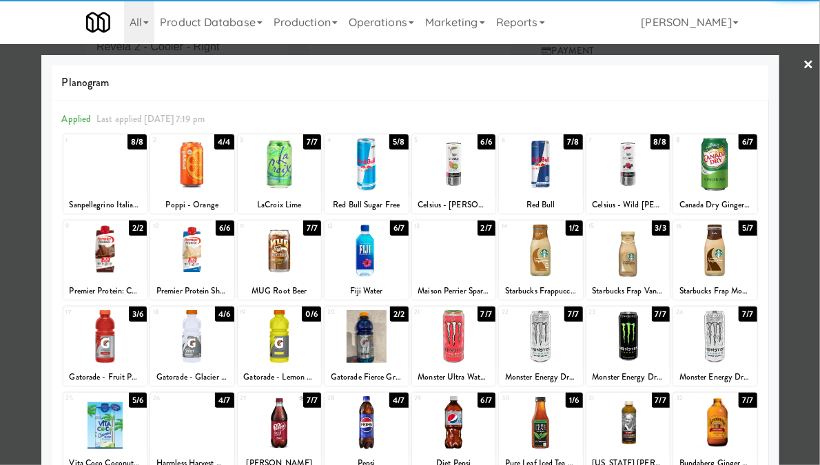
click at [364, 273] on div at bounding box center [367, 250] width 84 height 53
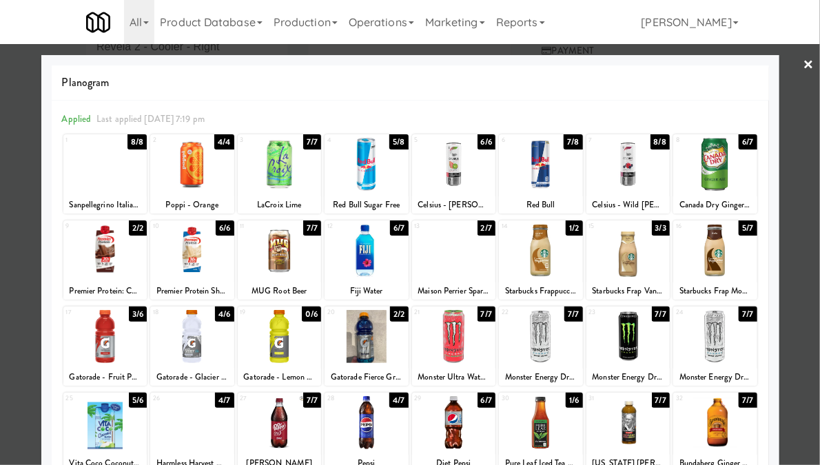
scroll to position [69, 0]
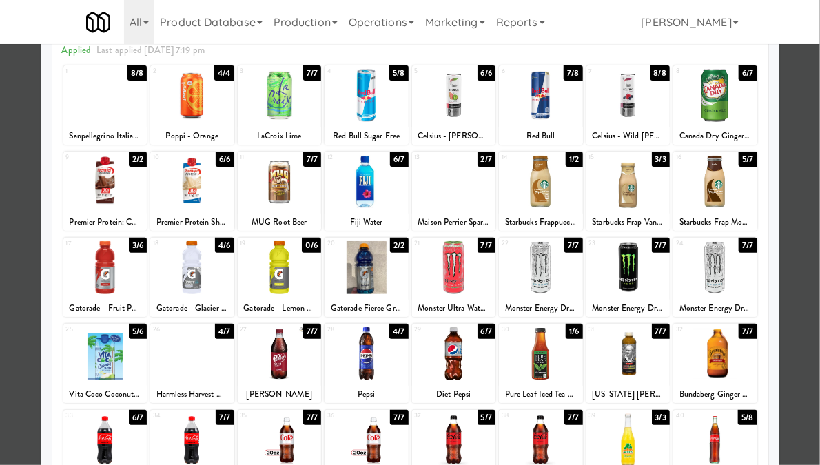
click at [542, 375] on div at bounding box center [541, 353] width 84 height 53
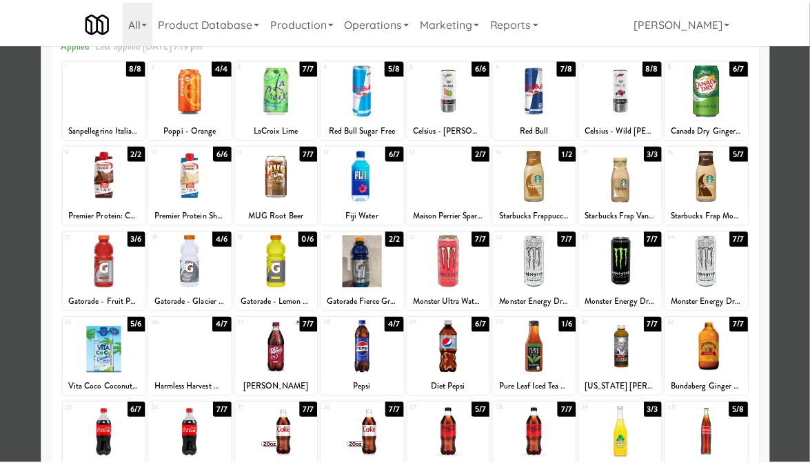
scroll to position [0, 0]
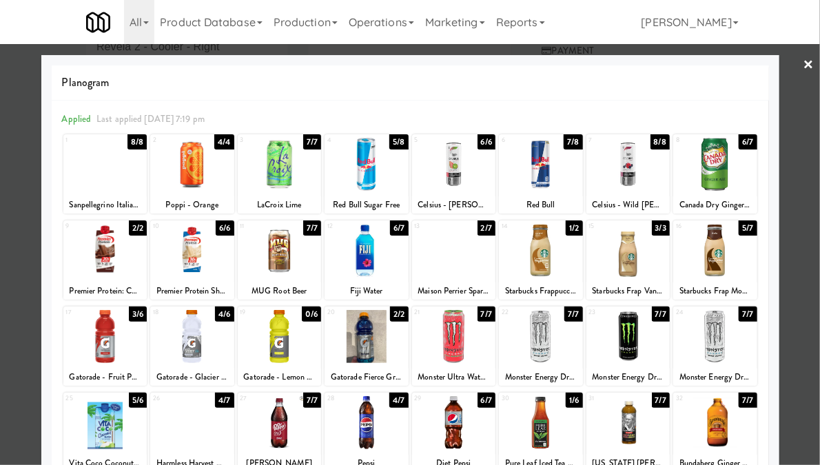
click at [804, 63] on link "×" at bounding box center [809, 65] width 11 height 43
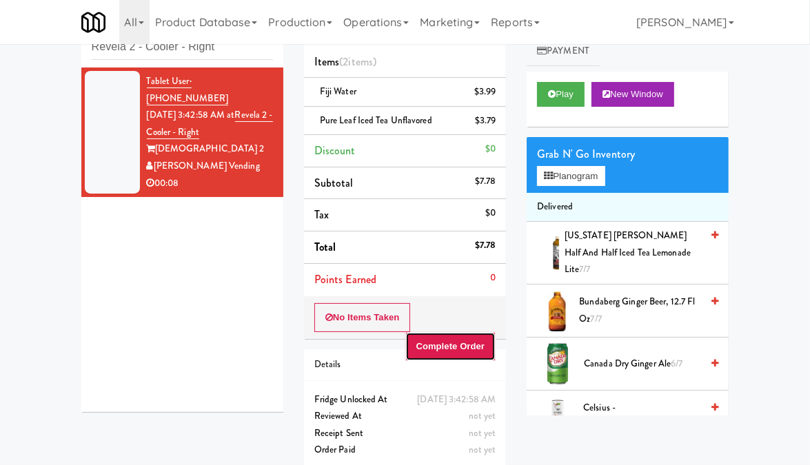
click at [457, 349] on button "Complete Order" at bounding box center [450, 346] width 91 height 29
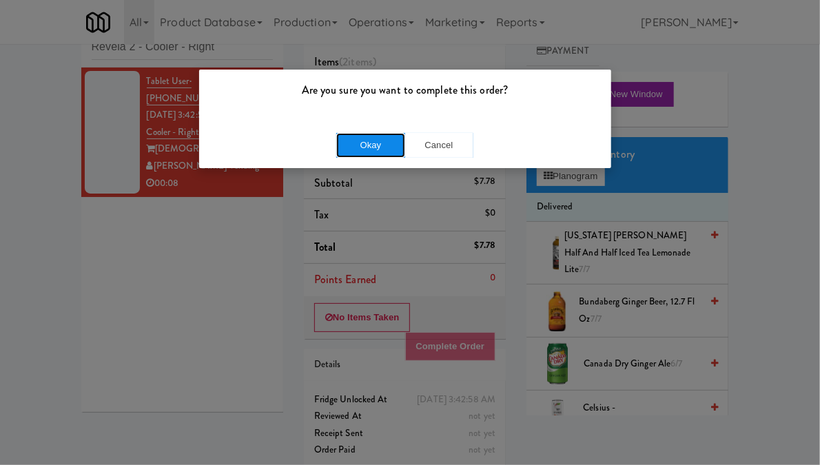
click at [372, 145] on button "Okay" at bounding box center [370, 145] width 69 height 25
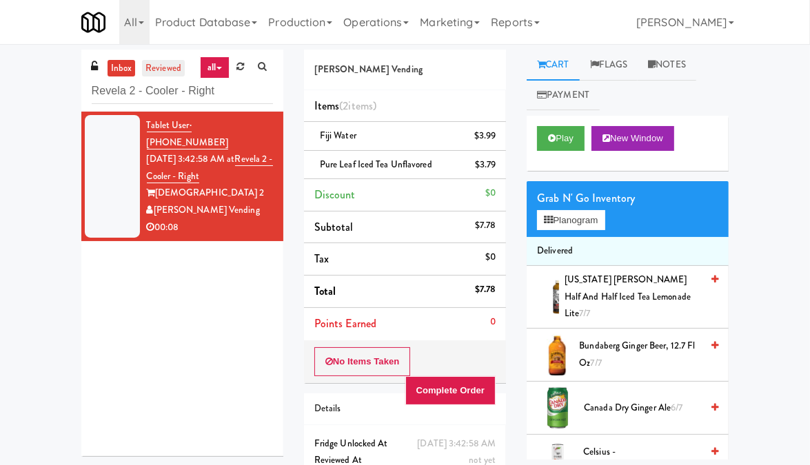
click at [159, 70] on link "reviewed" at bounding box center [163, 68] width 43 height 17
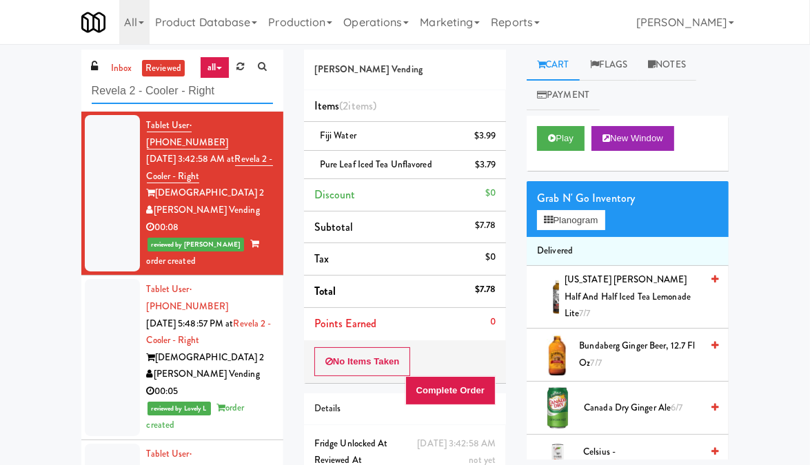
drag, startPoint x: 226, startPoint y: 94, endPoint x: 88, endPoint y: 82, distance: 138.3
click at [88, 82] on div "inbox reviewed all all unclear take inventory issue suspicious failed recent ad…" at bounding box center [182, 81] width 202 height 62
